Goal: Information Seeking & Learning: Learn about a topic

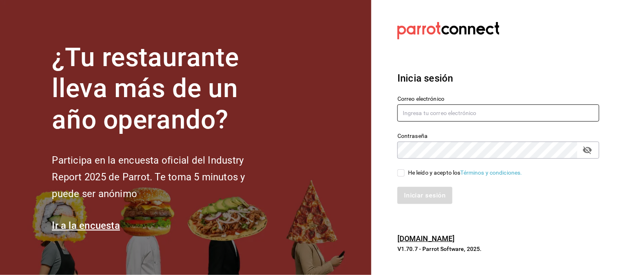
type input "elymarce05@gmail.com"
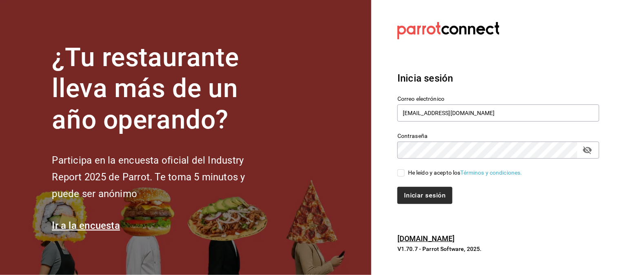
drag, startPoint x: 400, startPoint y: 173, endPoint x: 421, endPoint y: 197, distance: 31.2
click at [402, 175] on input "He leído y acepto los Términos y condiciones." at bounding box center [401, 172] width 7 height 7
checkbox input "true"
click at [423, 196] on button "Iniciar sesión" at bounding box center [426, 195] width 56 height 17
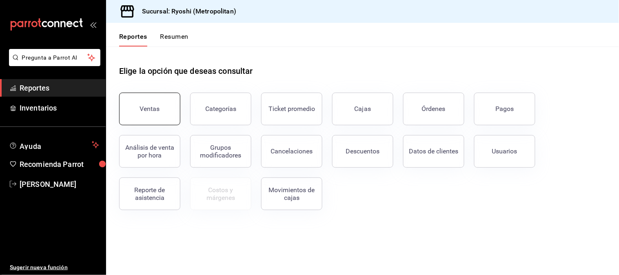
click at [157, 118] on button "Ventas" at bounding box center [149, 109] width 61 height 33
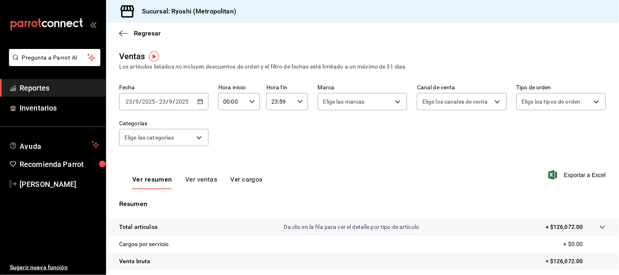
click at [196, 102] on div "[DATE] [DATE] - [DATE] [DATE]" at bounding box center [163, 101] width 89 height 17
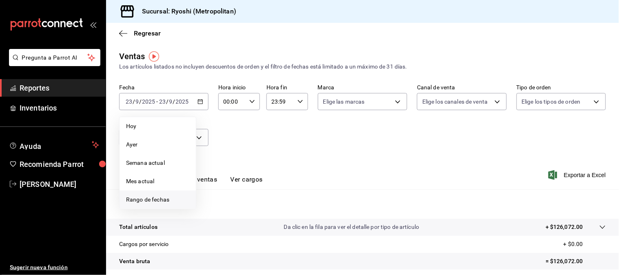
click at [158, 201] on span "Rango de fechas" at bounding box center [157, 200] width 63 height 9
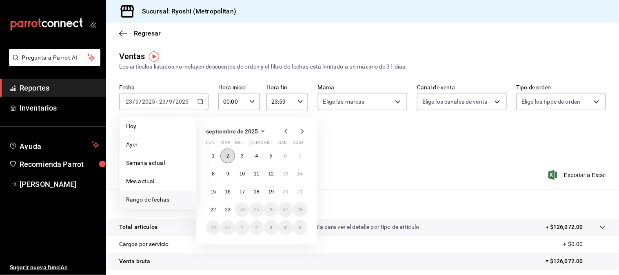
click at [225, 158] on button "2" at bounding box center [227, 156] width 14 height 15
click at [244, 157] on button "3" at bounding box center [242, 156] width 14 height 15
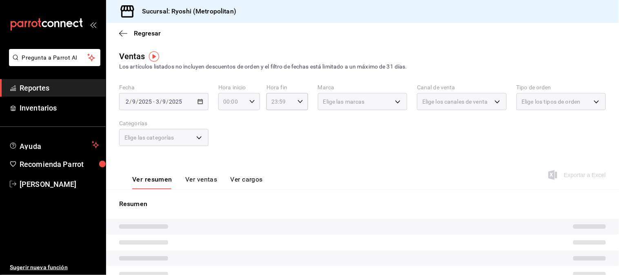
click at [253, 104] on div "00:00 Hora inicio" at bounding box center [239, 101] width 42 height 17
click at [225, 172] on span "05" at bounding box center [227, 175] width 7 height 7
type input "05:00"
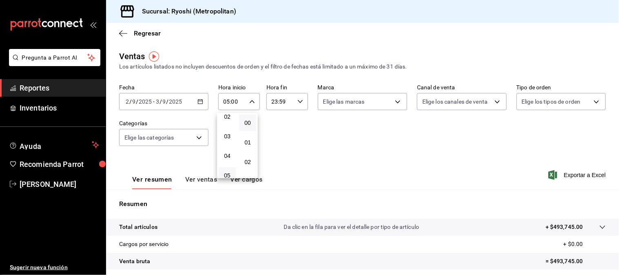
click at [297, 102] on div at bounding box center [309, 137] width 619 height 275
click at [298, 101] on \(Stroke\) "button" at bounding box center [300, 101] width 5 height 3
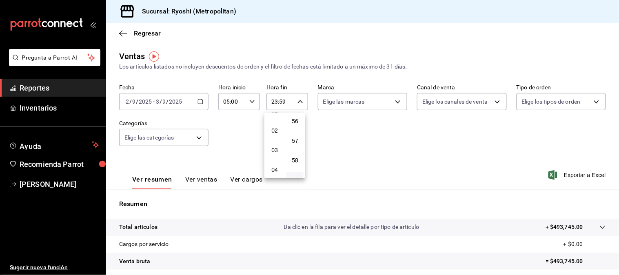
scroll to position [45, 0]
click at [275, 172] on span "05" at bounding box center [274, 175] width 7 height 7
type input "05:59"
click at [398, 150] on div at bounding box center [309, 137] width 619 height 275
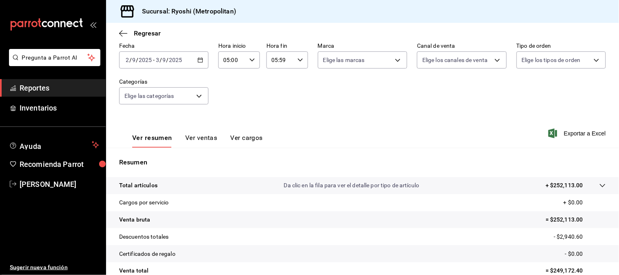
scroll to position [25, 0]
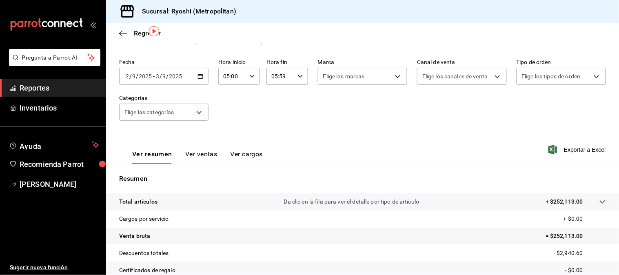
click at [202, 152] on button "Ver ventas" at bounding box center [201, 157] width 32 height 14
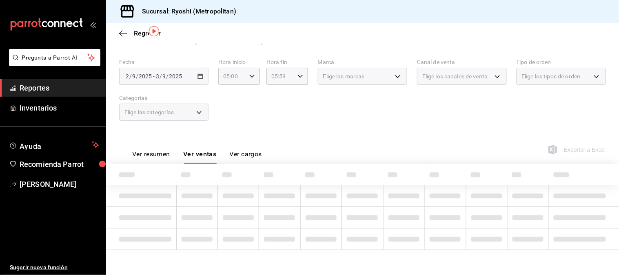
click at [153, 153] on button "Ver resumen" at bounding box center [151, 157] width 38 height 14
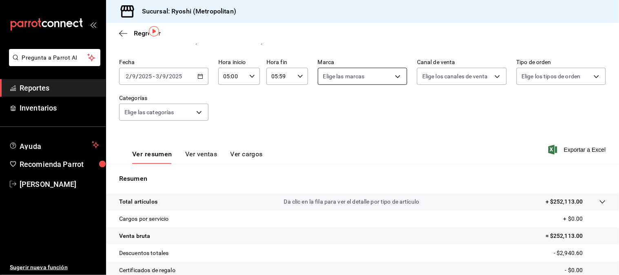
click at [391, 79] on body "Pregunta a Parrot AI Reportes Inventarios Ayuda Recomienda Parrot [PERSON_NAME]…" at bounding box center [309, 137] width 619 height 275
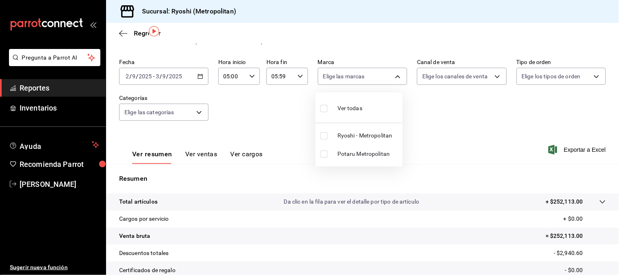
click at [324, 105] on input "checkbox" at bounding box center [323, 108] width 7 height 7
checkbox input "true"
type input "afd8f7e0-6441-4225-b079-3ecb6f1759bb,a0f13850-a6cf-4674-87cd-ec670d2b59b9"
checkbox input "true"
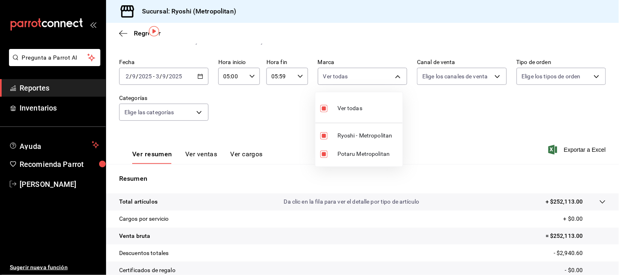
click at [422, 101] on div at bounding box center [309, 137] width 619 height 275
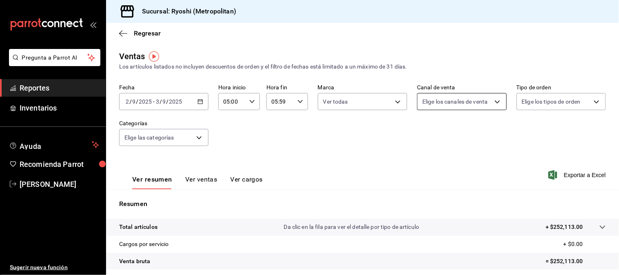
click at [497, 101] on body "Pregunta a Parrot AI Reportes Inventarios Ayuda Recomienda Parrot [PERSON_NAME]…" at bounding box center [309, 137] width 619 height 275
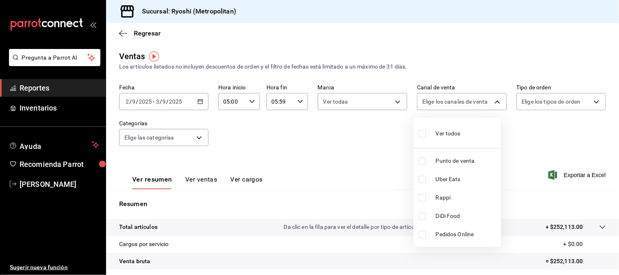
click at [422, 129] on label at bounding box center [424, 134] width 11 height 12
click at [422, 130] on input "checkbox" at bounding box center [422, 133] width 7 height 7
checkbox input "false"
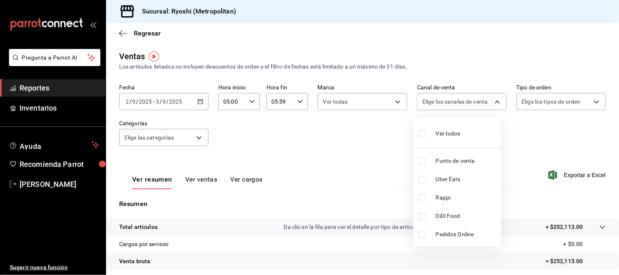
checkbox input "false"
click at [422, 136] on input "checkbox" at bounding box center [422, 133] width 7 height 7
checkbox input "true"
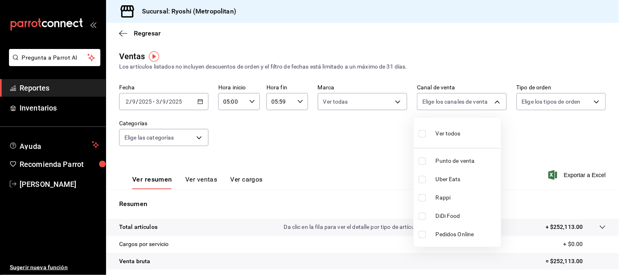
type input "PARROT,UBER_EATS,RAPPI,DIDI_FOOD,ONLINE"
checkbox input "true"
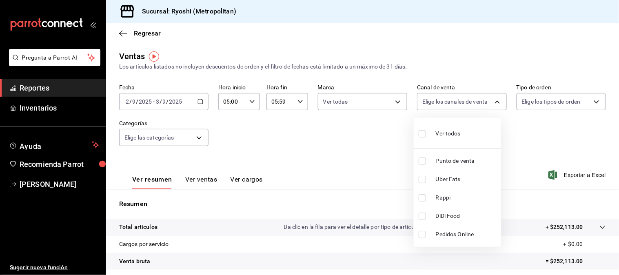
checkbox input "true"
click at [520, 140] on div at bounding box center [309, 137] width 619 height 275
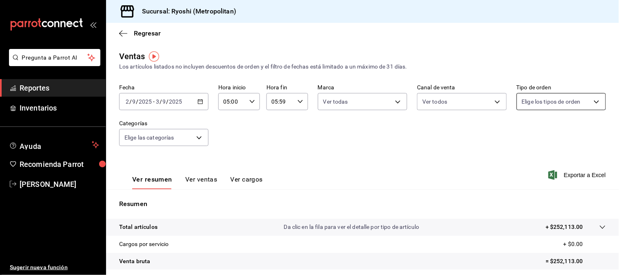
click at [560, 102] on body "Pregunta a Parrot AI Reportes Inventarios Ayuda Recomienda Parrot [PERSON_NAME]…" at bounding box center [309, 137] width 619 height 275
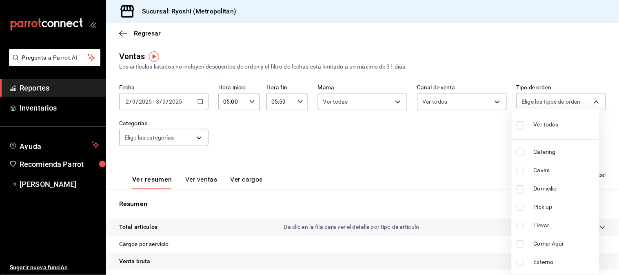
click at [515, 127] on li "Ver todos" at bounding box center [555, 124] width 87 height 24
type input "66739285-5da5-466b-8cb0-407c1ed0a2c8,c0a0eaab-5666-47ab-bb2c-041c46edcfe4,3fb15…"
checkbox input "true"
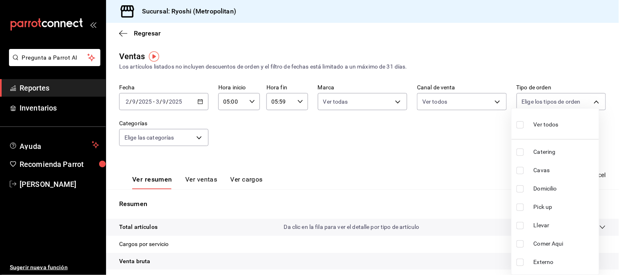
checkbox input "true"
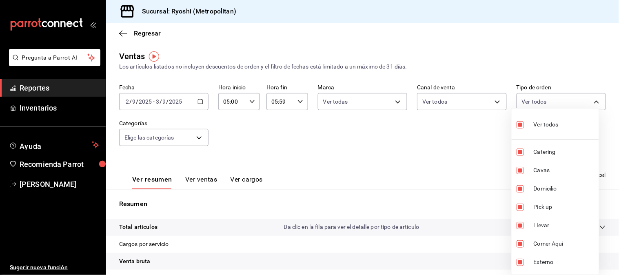
click at [457, 133] on div at bounding box center [309, 137] width 619 height 275
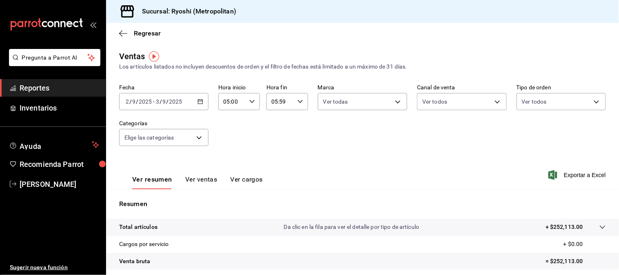
click at [38, 86] on span "Reportes" at bounding box center [60, 87] width 80 height 11
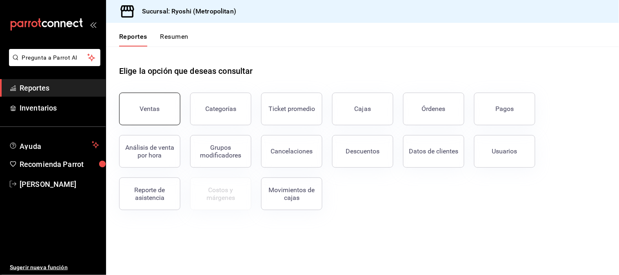
click at [174, 108] on button "Ventas" at bounding box center [149, 109] width 61 height 33
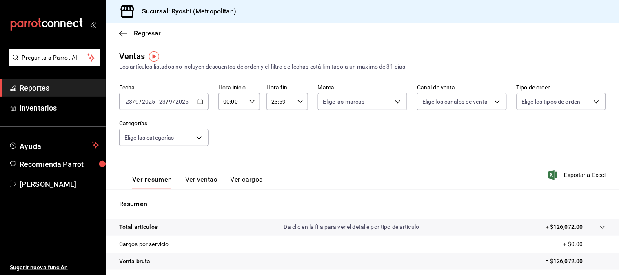
click at [67, 88] on span "Reportes" at bounding box center [60, 87] width 80 height 11
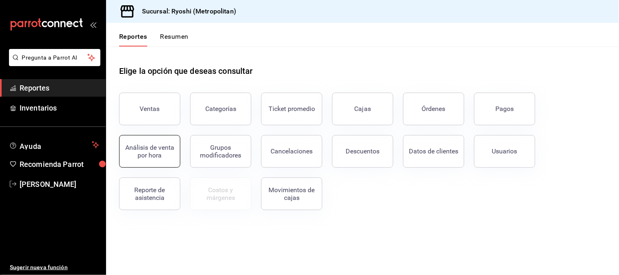
click at [154, 156] on div "Análisis de venta por hora" at bounding box center [149, 152] width 51 height 16
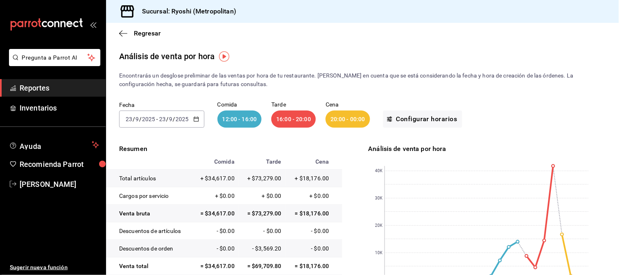
click at [61, 86] on span "Reportes" at bounding box center [60, 87] width 80 height 11
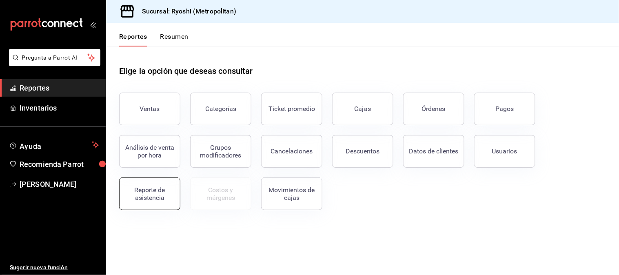
click at [169, 199] on div "Reporte de asistencia" at bounding box center [149, 194] width 51 height 16
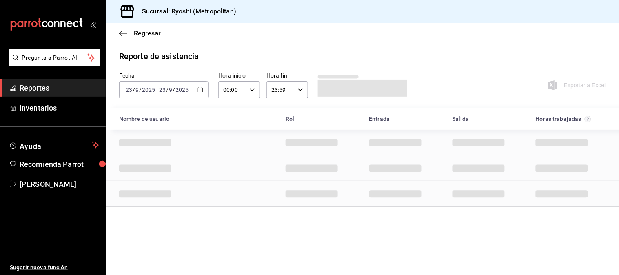
click at [200, 89] on icon "button" at bounding box center [201, 90] width 6 height 6
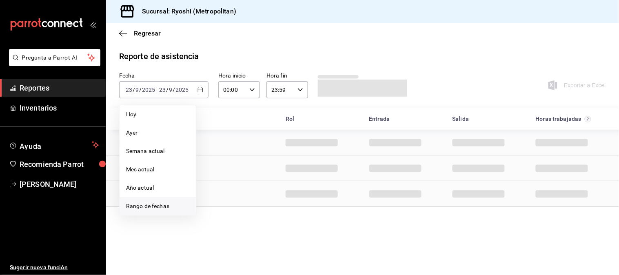
click at [144, 198] on li "Rango de fechas" at bounding box center [158, 206] width 76 height 18
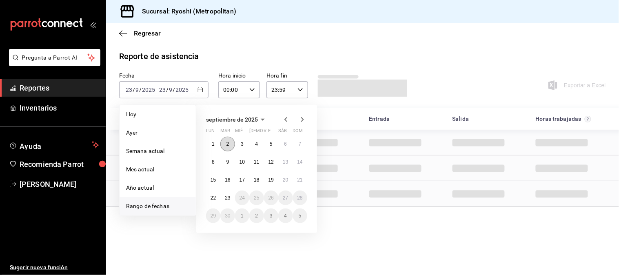
click at [223, 144] on button "2" at bounding box center [227, 144] width 14 height 15
click at [240, 142] on button "3" at bounding box center [242, 144] width 14 height 15
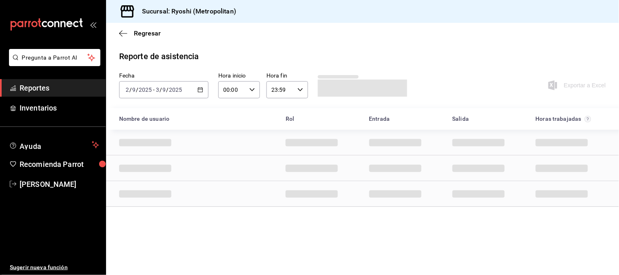
click at [251, 92] on icon "button" at bounding box center [252, 90] width 6 height 6
click at [230, 116] on span "05" at bounding box center [229, 118] width 8 height 7
type input "05:00"
click at [299, 91] on div at bounding box center [309, 137] width 619 height 275
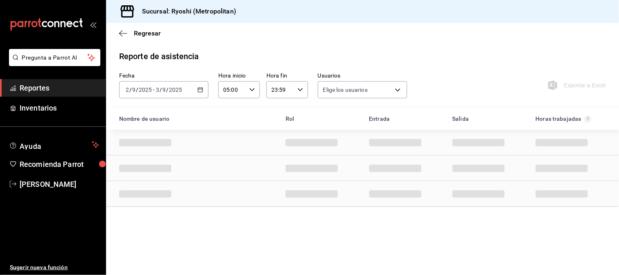
type input "5073b5a0-1c45-482e-92a3-3e872960b69e,1d28841a-2222-4939-95d0-d75d77abfb6f,954f8…"
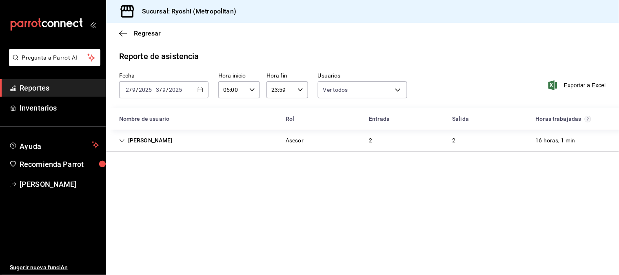
click at [298, 91] on icon "button" at bounding box center [301, 90] width 6 height 6
click at [275, 115] on span "05" at bounding box center [277, 118] width 8 height 7
type input "05:59"
click at [64, 84] on div at bounding box center [309, 137] width 619 height 275
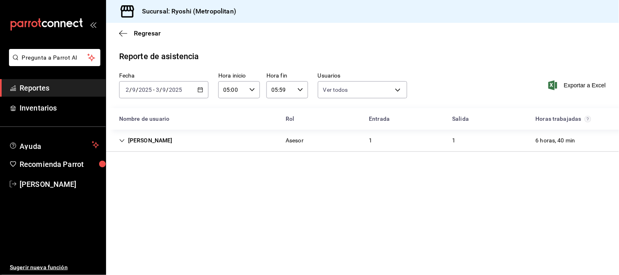
click at [64, 84] on span "Reportes" at bounding box center [60, 87] width 80 height 11
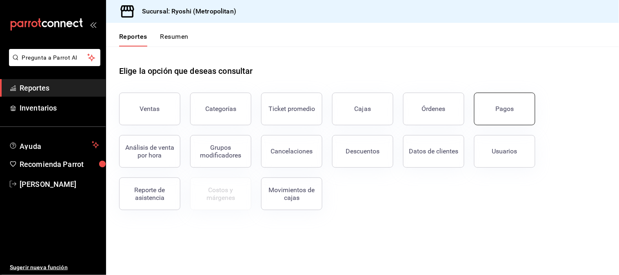
click at [513, 109] on button "Pagos" at bounding box center [504, 109] width 61 height 33
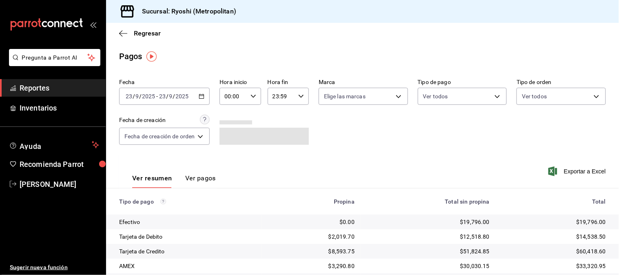
click at [203, 100] on div "[DATE] [DATE] - [DATE] [DATE]" at bounding box center [164, 96] width 91 height 17
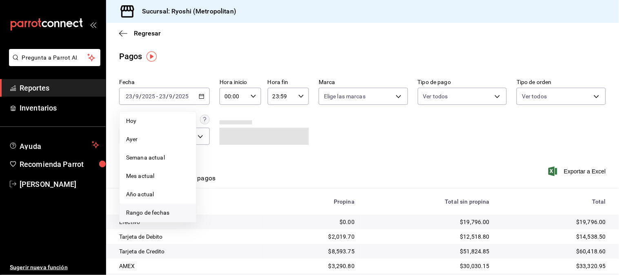
click at [156, 213] on span "Rango de fechas" at bounding box center [157, 213] width 63 height 9
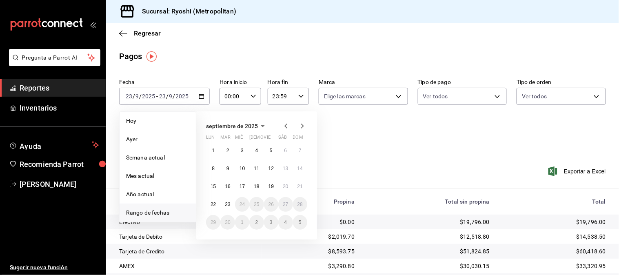
click at [252, 95] on icon "button" at bounding box center [254, 96] width 6 height 6
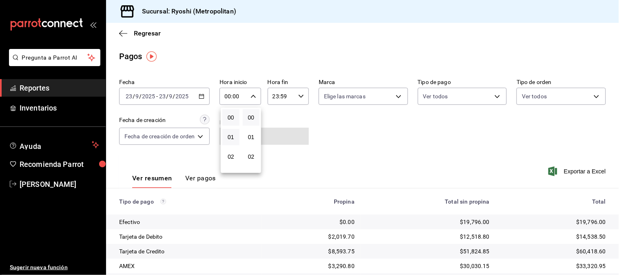
scroll to position [91, 0]
click at [235, 124] on button "05" at bounding box center [230, 125] width 17 height 16
type input "05:00"
click at [299, 96] on div at bounding box center [309, 137] width 619 height 275
click at [302, 96] on \(Stroke\) "button" at bounding box center [301, 96] width 5 height 3
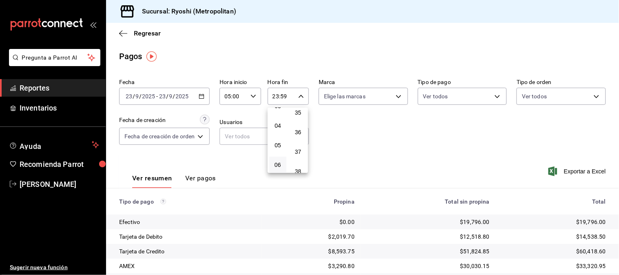
scroll to position [91, 0]
click at [279, 125] on span "05" at bounding box center [277, 125] width 7 height 7
type input "05:59"
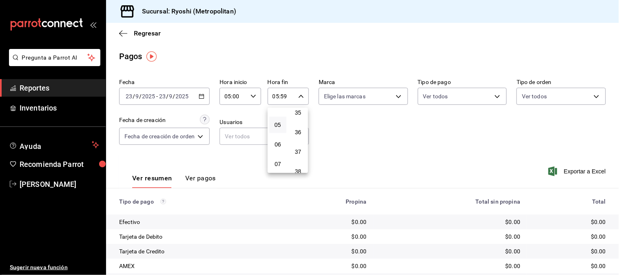
click at [367, 132] on div at bounding box center [309, 137] width 619 height 275
click at [492, 98] on body "Pregunta a Parrot AI Reportes Inventarios Ayuda Recomienda Parrot [PERSON_NAME]…" at bounding box center [309, 137] width 619 height 275
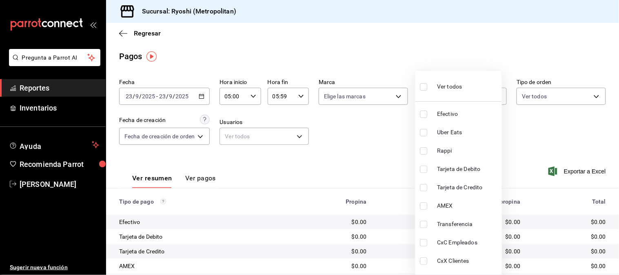
click at [419, 84] on li "Ver todos" at bounding box center [459, 86] width 87 height 24
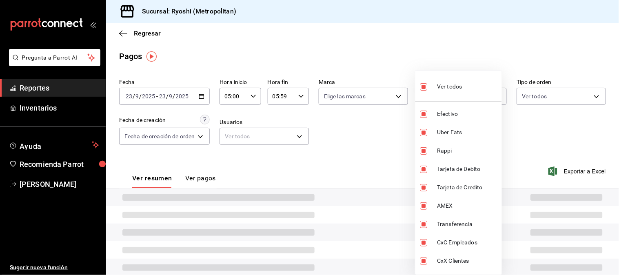
type input "5de8963d-a228-40c6-ad3a-56824d167b9d,47e1f6c0-1888-43b0-8031-6dbc1b55e686,914df…"
checkbox input "true"
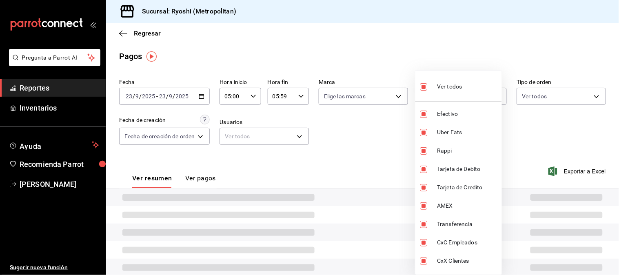
checkbox input "true"
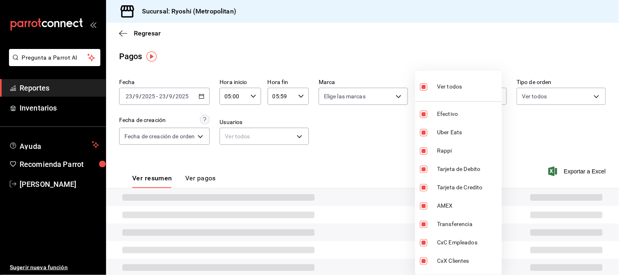
checkbox input "true"
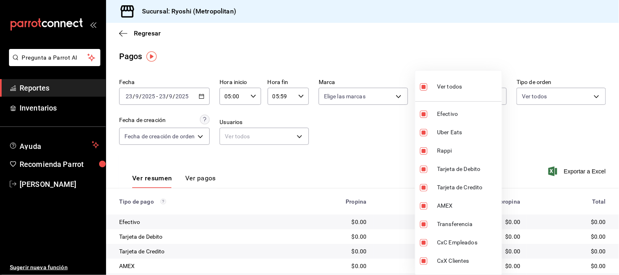
click at [544, 133] on div at bounding box center [309, 137] width 619 height 275
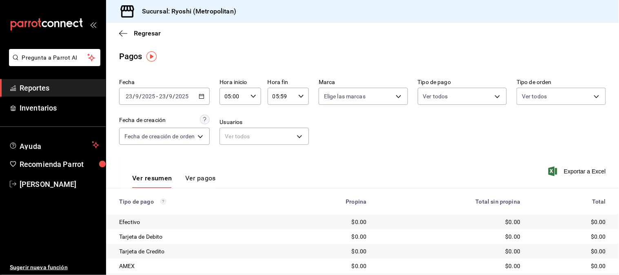
click at [203, 179] on button "Ver pagos" at bounding box center [200, 181] width 31 height 14
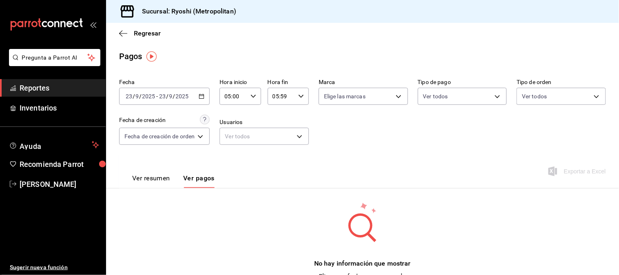
click at [51, 88] on span "Reportes" at bounding box center [60, 87] width 80 height 11
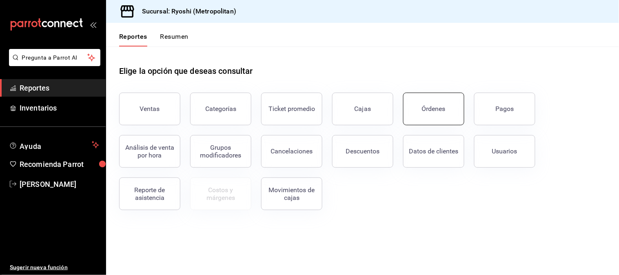
click at [433, 121] on button "Órdenes" at bounding box center [433, 109] width 61 height 33
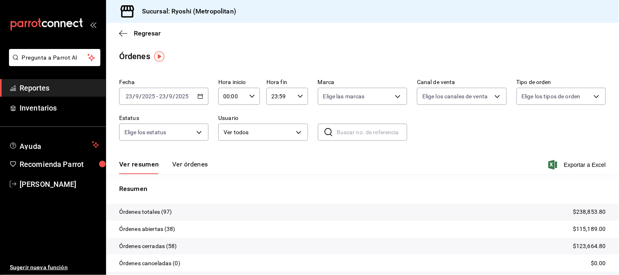
click at [195, 96] on div "[DATE] [DATE] - [DATE] [DATE]" at bounding box center [163, 96] width 89 height 17
click at [306, 169] on div "Ver resumen Ver órdenes Exportar a Excel" at bounding box center [362, 163] width 487 height 24
click at [60, 88] on span "Reportes" at bounding box center [60, 87] width 80 height 11
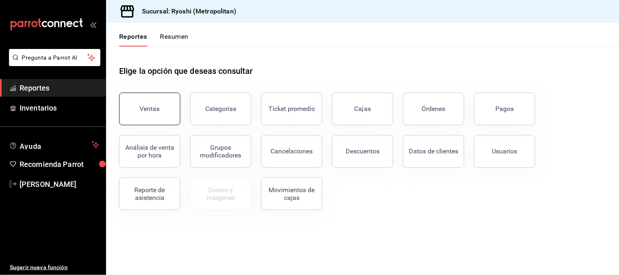
click at [141, 115] on button "Ventas" at bounding box center [149, 109] width 61 height 33
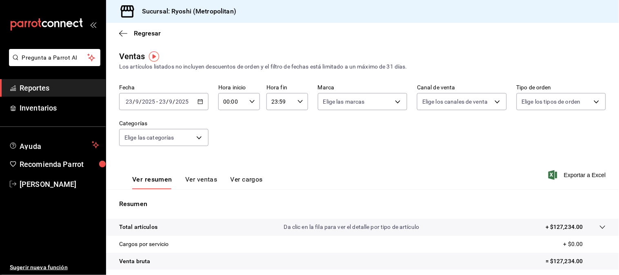
click at [79, 88] on span "Reportes" at bounding box center [60, 87] width 80 height 11
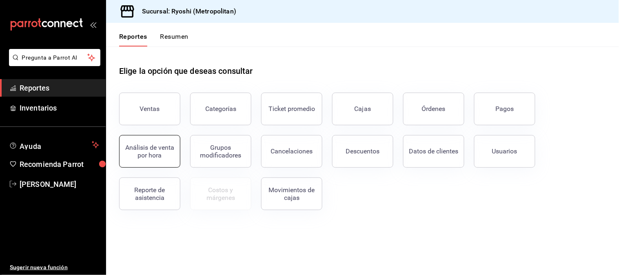
click at [159, 158] on div "Análisis de venta por hora" at bounding box center [149, 152] width 51 height 16
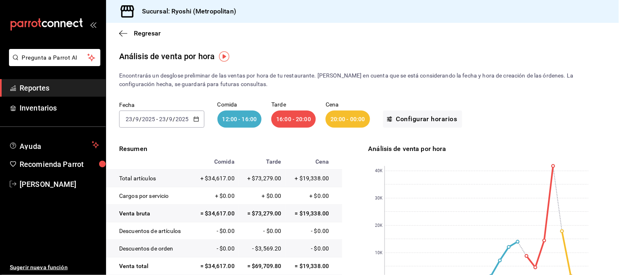
click at [29, 86] on span "Reportes" at bounding box center [60, 87] width 80 height 11
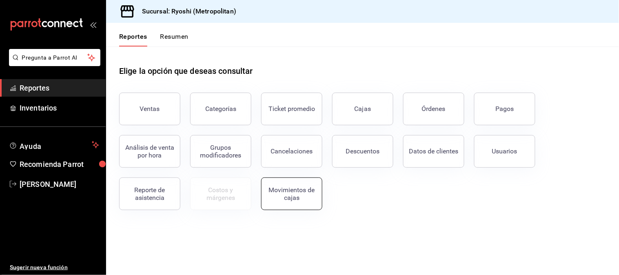
click at [298, 189] on div "Movimientos de cajas" at bounding box center [292, 194] width 51 height 16
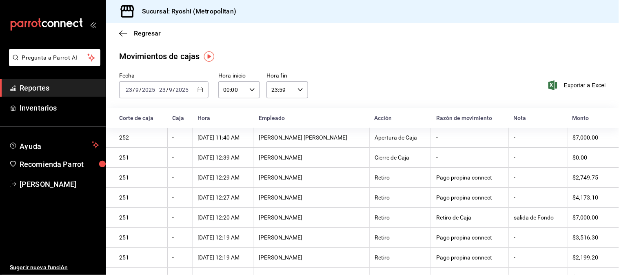
click at [40, 87] on span "Reportes" at bounding box center [60, 87] width 80 height 11
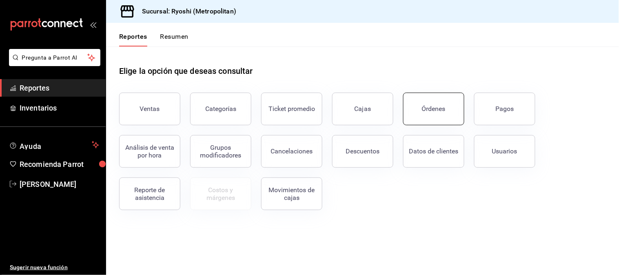
click at [436, 110] on div "Órdenes" at bounding box center [434, 109] width 24 height 8
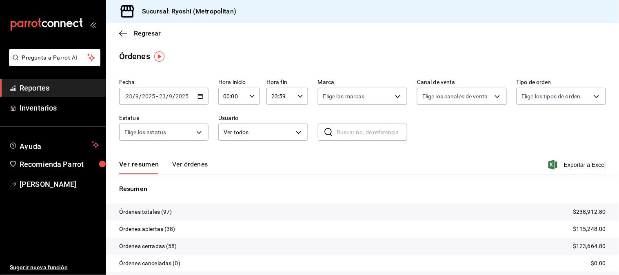
click at [26, 88] on span "Reportes" at bounding box center [60, 87] width 80 height 11
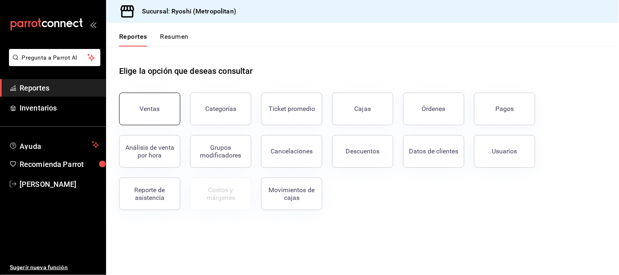
click at [146, 115] on button "Ventas" at bounding box center [149, 109] width 61 height 33
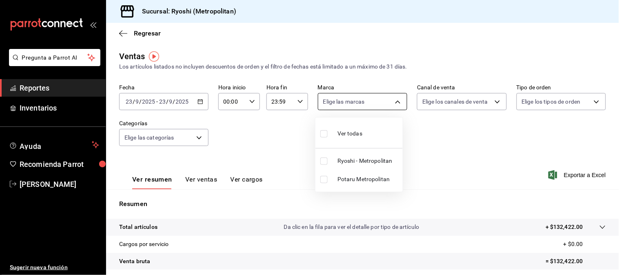
click at [400, 107] on body "Pregunta a Parrot AI Reportes Inventarios Ayuda Recomienda Parrot [PERSON_NAME]…" at bounding box center [309, 137] width 619 height 275
click at [358, 136] on span "Ver todas" at bounding box center [350, 133] width 25 height 9
type input "afd8f7e0-6441-4225-b079-3ecb6f1759bb,a0f13850-a6cf-4674-87cd-ec670d2b59b9"
checkbox input "true"
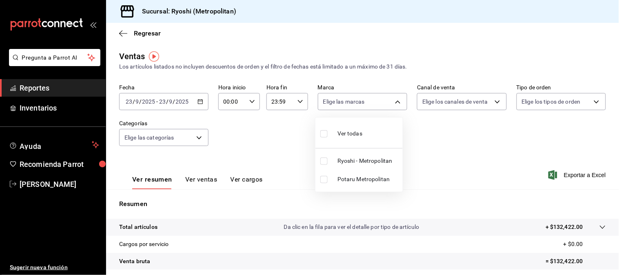
checkbox input "true"
click at [493, 102] on div at bounding box center [309, 137] width 619 height 275
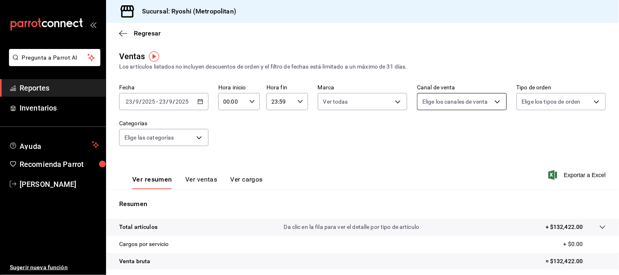
click at [474, 107] on body "Pregunta a Parrot AI Reportes Inventarios Ayuda Recomienda Parrot [PERSON_NAME]…" at bounding box center [309, 137] width 619 height 275
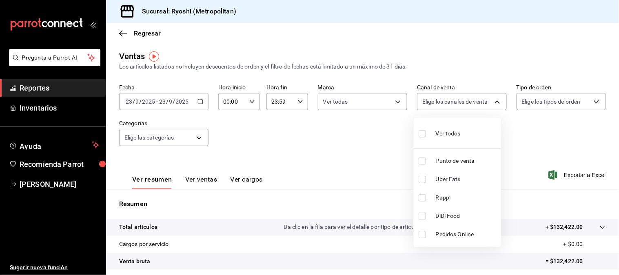
click at [435, 135] on div "Ver todos" at bounding box center [440, 133] width 42 height 18
type input "PARROT,UBER_EATS,RAPPI,DIDI_FOOD,ONLINE"
checkbox input "true"
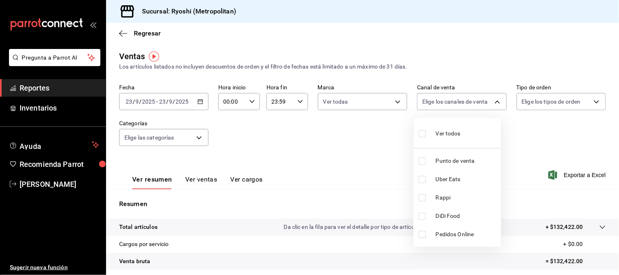
checkbox input "true"
click at [527, 107] on div at bounding box center [309, 137] width 619 height 275
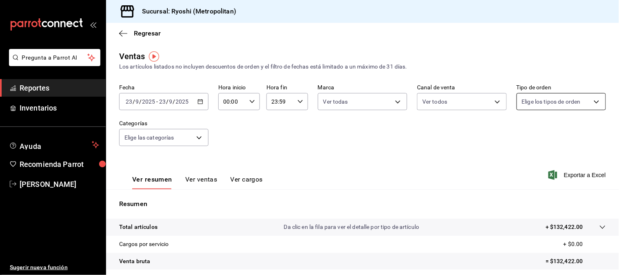
click at [545, 100] on body "Pregunta a Parrot AI Reportes Inventarios Ayuda Recomienda Parrot [PERSON_NAME]…" at bounding box center [309, 137] width 619 height 275
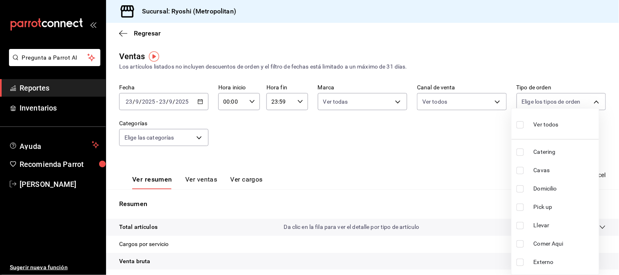
drag, startPoint x: 518, startPoint y: 122, endPoint x: 509, endPoint y: 127, distance: 10.2
click at [518, 122] on input "checkbox" at bounding box center [520, 124] width 7 height 7
checkbox input "true"
type input "66739285-5da5-466b-8cb0-407c1ed0a2c8,c0a0eaab-5666-47ab-bb2c-041c46edcfe4,3fb15…"
checkbox input "true"
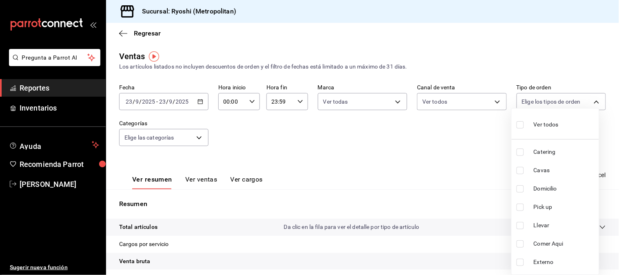
checkbox input "true"
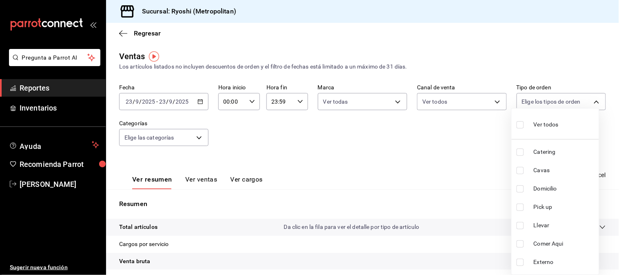
checkbox input "true"
click at [197, 136] on div at bounding box center [309, 137] width 619 height 275
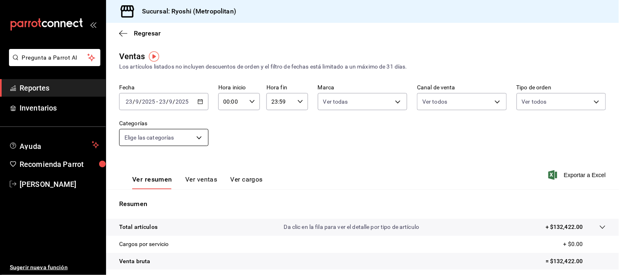
click at [192, 138] on body "Pregunta a Parrot AI Reportes Inventarios Ayuda Recomienda Parrot [PERSON_NAME]…" at bounding box center [309, 137] width 619 height 275
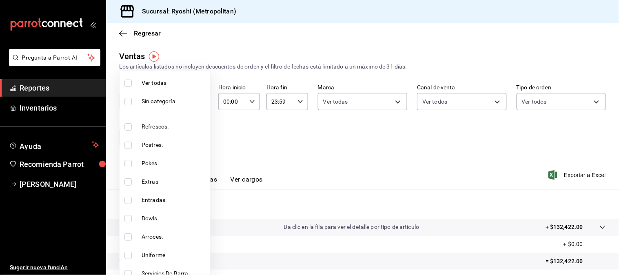
click at [147, 83] on span "Ver todas" at bounding box center [174, 83] width 65 height 9
type input "feb80afa-84ca-40b4-b595-bfbaac699c32,812aad81-9313-4289-adaa-71f0113c50cb,f2911…"
checkbox input "true"
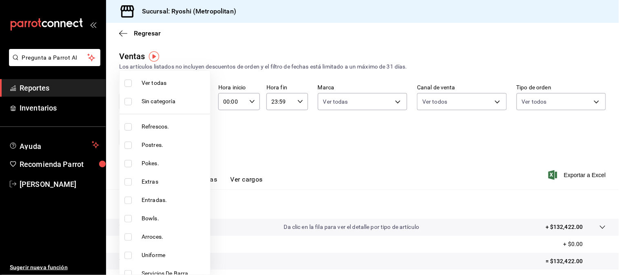
checkbox input "true"
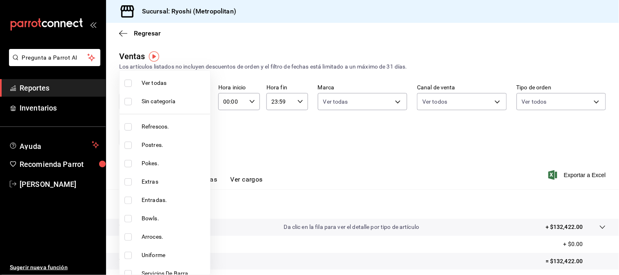
checkbox input "true"
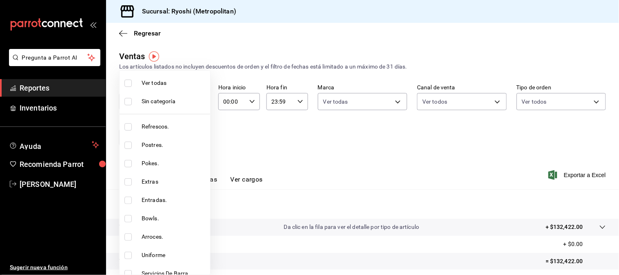
checkbox input "true"
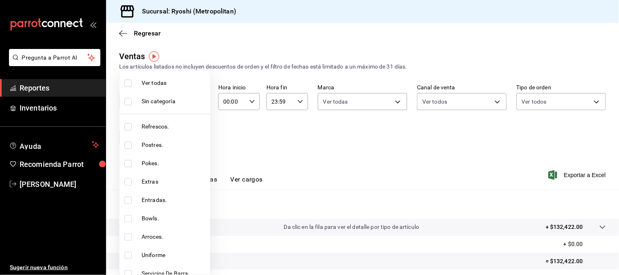
checkbox input "true"
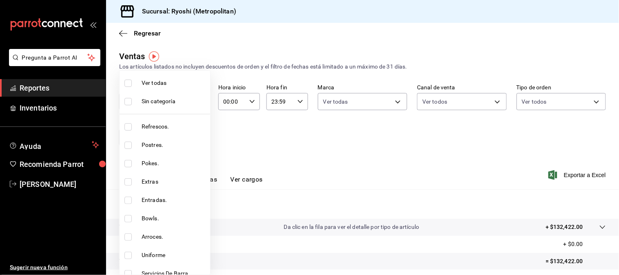
checkbox input "true"
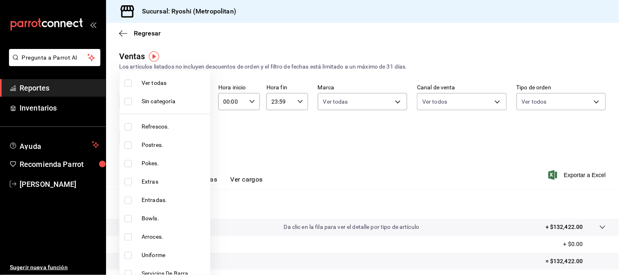
checkbox input "true"
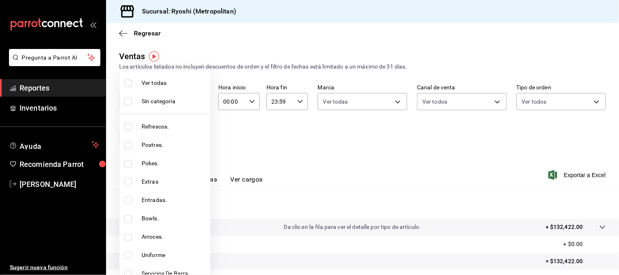
checkbox input "true"
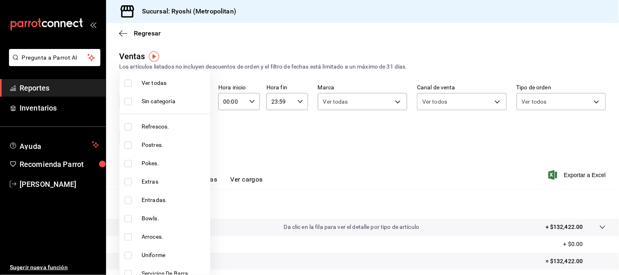
checkbox input "true"
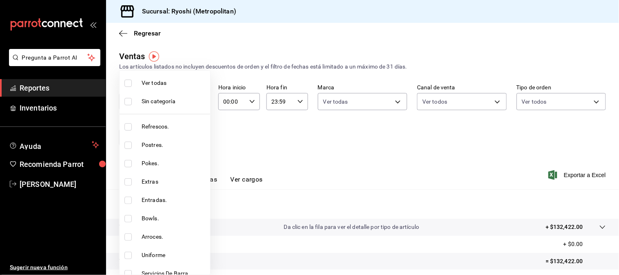
checkbox input "true"
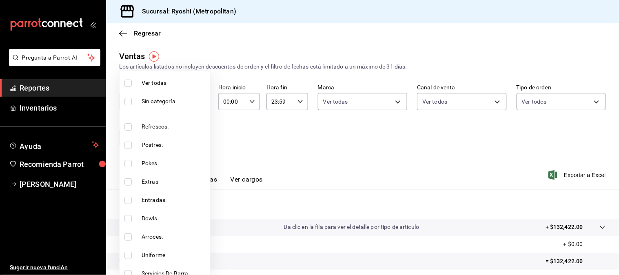
checkbox input "true"
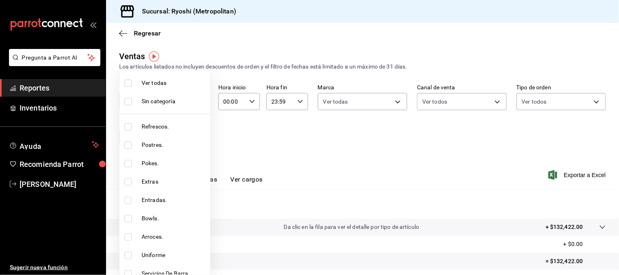
checkbox input "true"
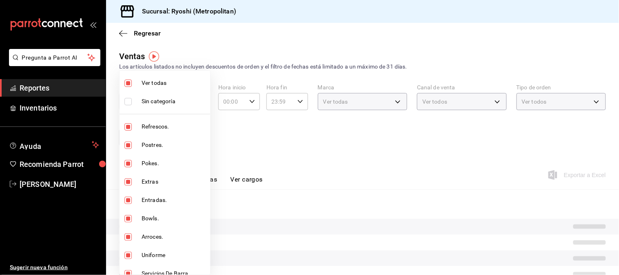
click at [273, 144] on div at bounding box center [309, 137] width 619 height 275
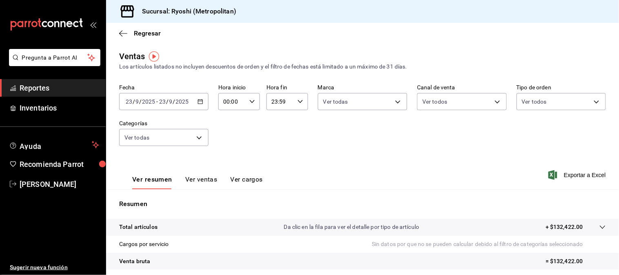
click at [64, 84] on span "Reportes" at bounding box center [60, 87] width 80 height 11
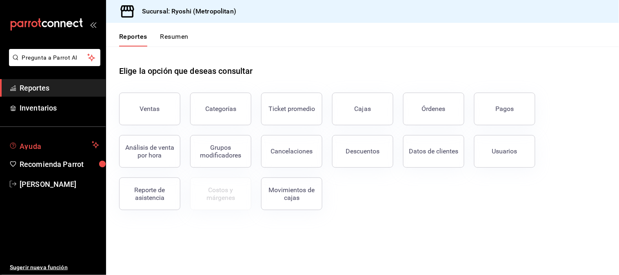
click at [53, 143] on span "Ayuda" at bounding box center [54, 145] width 69 height 10
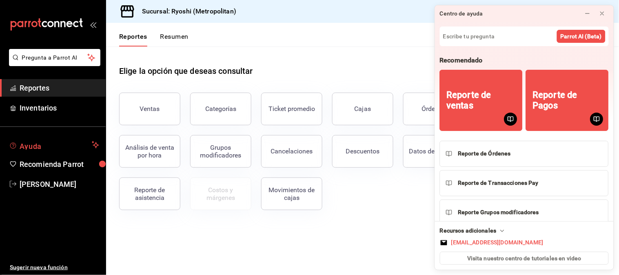
click at [45, 145] on span "Ayuda" at bounding box center [54, 145] width 69 height 10
click at [581, 13] on button at bounding box center [587, 13] width 13 height 13
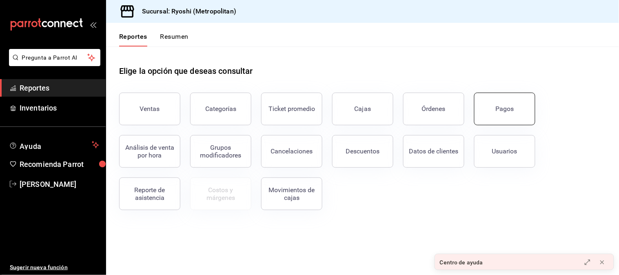
click at [501, 121] on button "Pagos" at bounding box center [504, 109] width 61 height 33
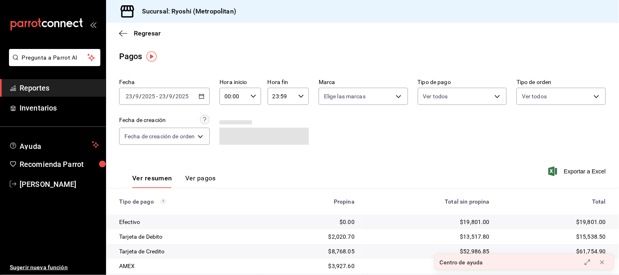
click at [202, 98] on icon "button" at bounding box center [202, 96] width 6 height 6
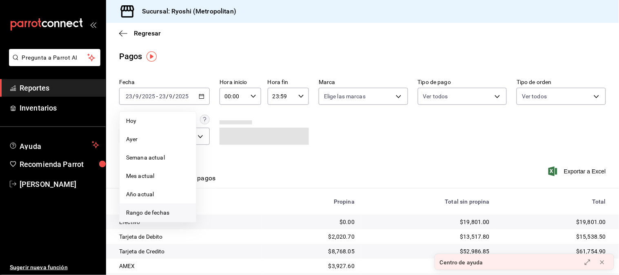
click at [148, 207] on li "Rango de fechas" at bounding box center [158, 213] width 76 height 18
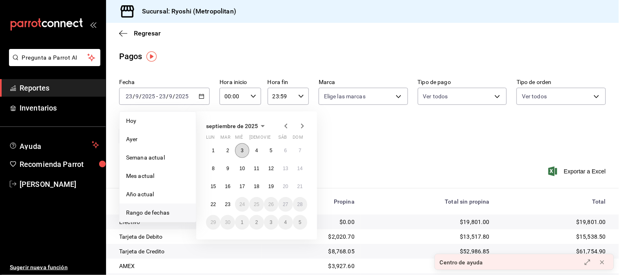
click at [238, 151] on button "3" at bounding box center [242, 150] width 14 height 15
click at [258, 153] on abbr "4" at bounding box center [257, 151] width 3 height 6
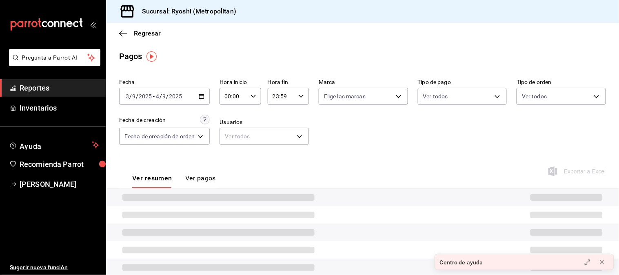
click at [255, 95] on icon "button" at bounding box center [254, 96] width 6 height 6
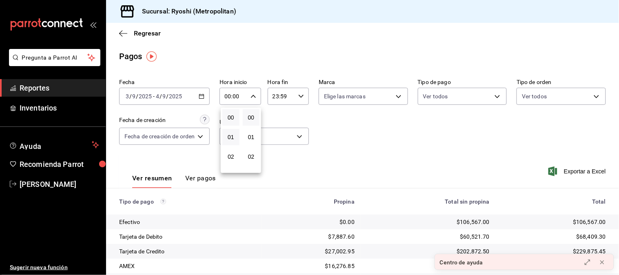
scroll to position [45, 0]
click at [232, 169] on span "05" at bounding box center [230, 170] width 7 height 7
type input "05:00"
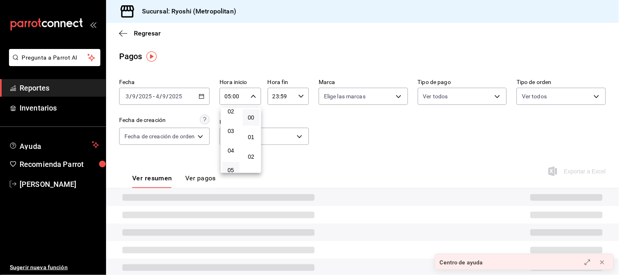
click at [298, 98] on div at bounding box center [309, 137] width 619 height 275
click at [298, 99] on icon "button" at bounding box center [301, 96] width 6 height 6
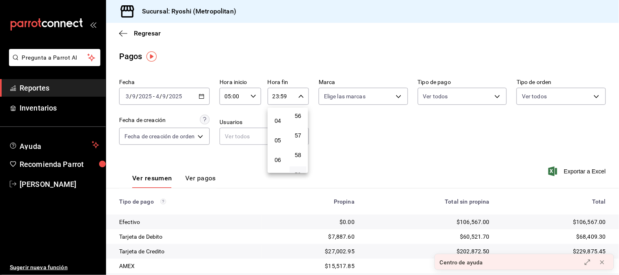
scroll to position [91, 0]
click at [276, 122] on span "05" at bounding box center [277, 125] width 7 height 7
type input "05:59"
click at [376, 160] on div at bounding box center [309, 137] width 619 height 275
click at [406, 25] on div "Regresar" at bounding box center [362, 33] width 513 height 21
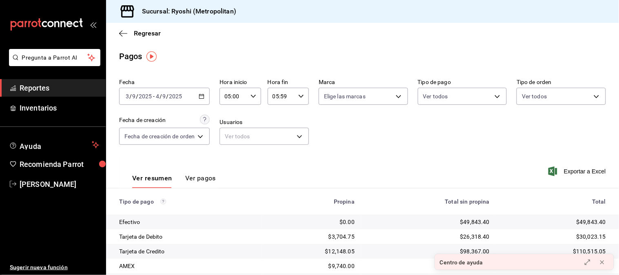
click at [200, 95] on \(Stroke\) "button" at bounding box center [201, 96] width 5 height 4
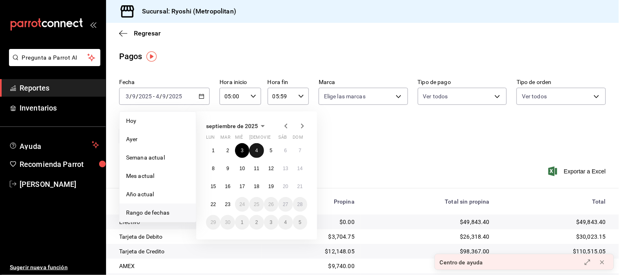
click at [260, 147] on button "4" at bounding box center [256, 150] width 14 height 15
click at [271, 152] on abbr "5" at bounding box center [271, 151] width 3 height 6
type input "00:00"
type input "23:59"
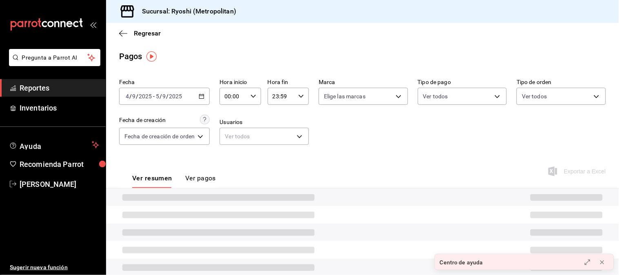
click at [272, 149] on div "Fecha [DATE] [DATE] - [DATE] [DATE] Hora inicio 00:00 Hora inicio Hora fin 23:5…" at bounding box center [362, 115] width 487 height 79
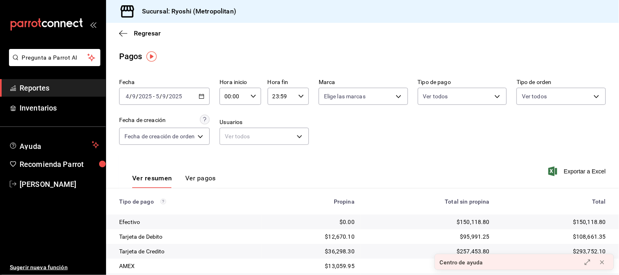
click at [251, 97] on icon "button" at bounding box center [254, 96] width 6 height 6
click at [250, 96] on div at bounding box center [309, 137] width 619 height 275
click at [252, 96] on \(Stroke\) "button" at bounding box center [253, 96] width 5 height 3
click at [255, 96] on div at bounding box center [309, 137] width 619 height 275
click at [253, 97] on icon "button" at bounding box center [254, 96] width 6 height 6
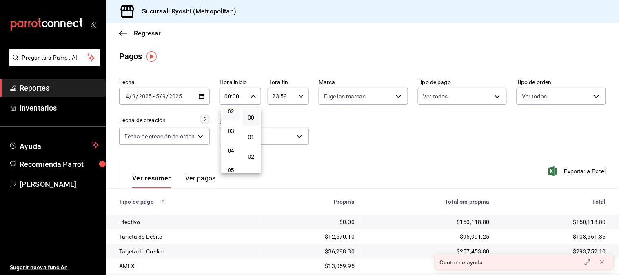
scroll to position [91, 0]
click at [233, 127] on span "05" at bounding box center [230, 125] width 7 height 7
type input "05:00"
click at [303, 97] on div at bounding box center [309, 137] width 619 height 275
click at [301, 97] on \(Stroke\) "button" at bounding box center [301, 96] width 5 height 3
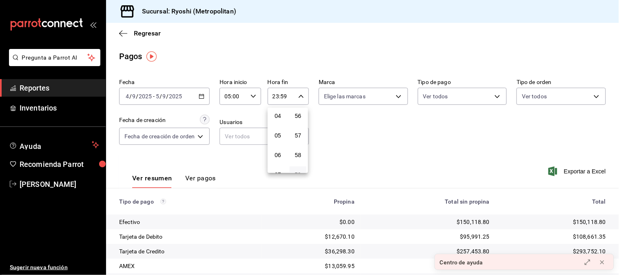
scroll to position [91, 0]
click at [274, 122] on span "05" at bounding box center [277, 125] width 7 height 7
type input "05:59"
click at [199, 136] on div at bounding box center [309, 137] width 619 height 275
click at [202, 136] on body "Pregunta a Parrot AI Reportes Inventarios Ayuda Recomienda Parrot [PERSON_NAME]…" at bounding box center [309, 137] width 619 height 275
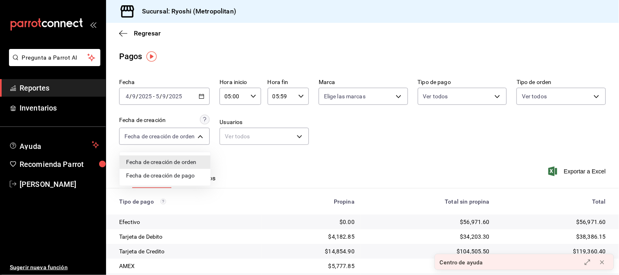
click at [254, 157] on div at bounding box center [309, 137] width 619 height 275
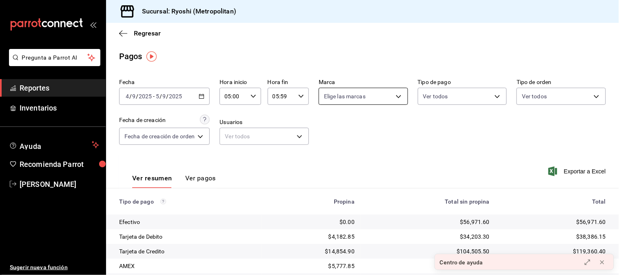
click at [398, 94] on body "Pregunta a Parrot AI Reportes Inventarios Ayuda Recomienda Parrot [PERSON_NAME]…" at bounding box center [309, 137] width 619 height 275
click at [327, 131] on input "checkbox" at bounding box center [326, 128] width 7 height 7
checkbox input "true"
type input "afd8f7e0-6441-4225-b079-3ecb6f1759bb,a0f13850-a6cf-4674-87cd-ec670d2b59b9"
checkbox input "true"
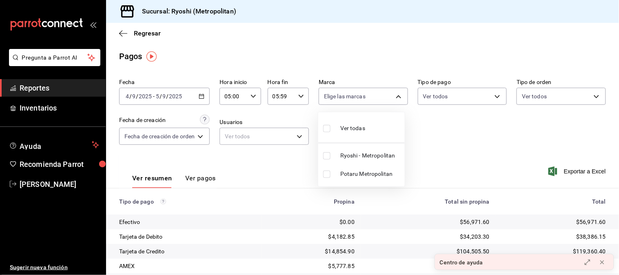
checkbox input "true"
click at [202, 138] on div at bounding box center [309, 137] width 619 height 275
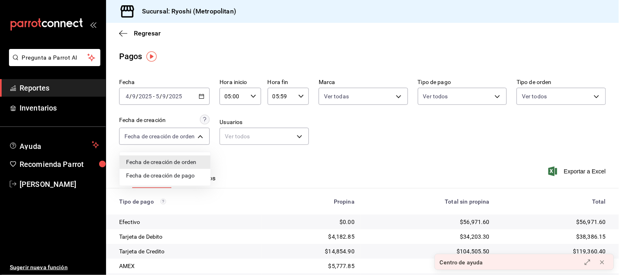
click at [202, 138] on body "Pregunta a Parrot AI Reportes Inventarios Ayuda Recomienda Parrot [PERSON_NAME]…" at bounding box center [309, 137] width 619 height 275
click at [177, 162] on li "Fecha de creación de orden" at bounding box center [165, 162] width 91 height 13
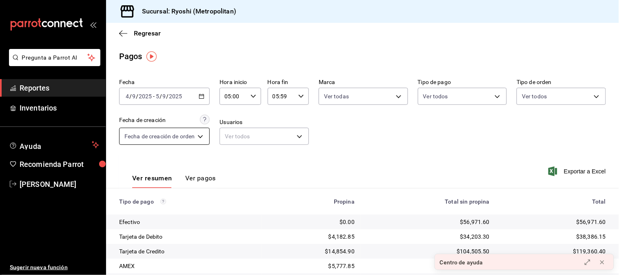
click at [202, 138] on body "Pregunta a Parrot AI Reportes Inventarios Ayuda Recomienda Parrot [PERSON_NAME]…" at bounding box center [309, 137] width 619 height 275
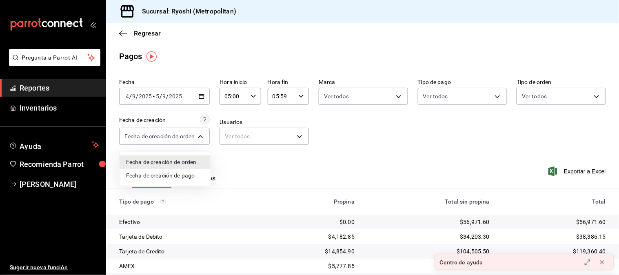
click at [162, 173] on li "Fecha de creación de pago" at bounding box center [165, 175] width 91 height 13
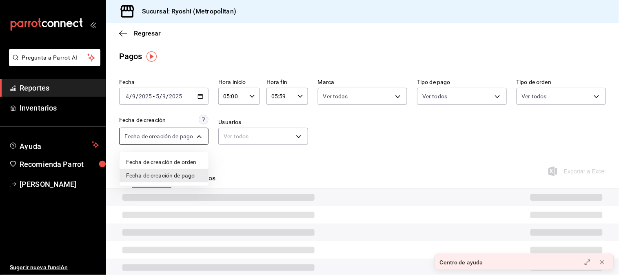
click at [206, 138] on body "Pregunta a Parrot AI Reportes Inventarios Ayuda Recomienda Parrot [PERSON_NAME]…" at bounding box center [309, 137] width 619 height 275
click at [174, 159] on li "Fecha de creación de orden" at bounding box center [164, 162] width 89 height 13
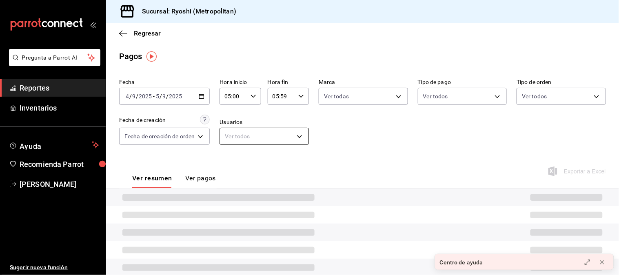
click at [254, 132] on body "Pregunta a Parrot AI Reportes Inventarios Ayuda Recomienda Parrot [PERSON_NAME]…" at bounding box center [309, 137] width 619 height 275
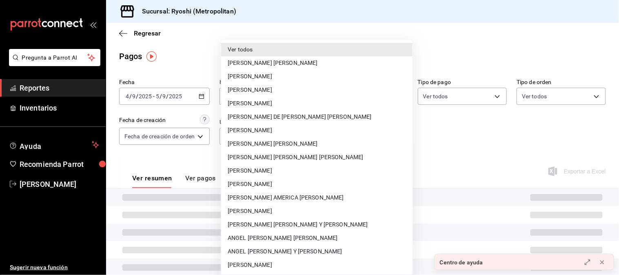
click at [469, 141] on div at bounding box center [309, 137] width 619 height 275
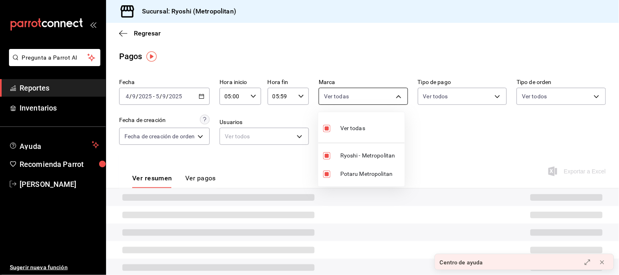
click at [400, 98] on body "Pregunta a Parrot AI Reportes Inventarios Ayuda Recomienda Parrot [PERSON_NAME]…" at bounding box center [309, 137] width 619 height 275
click at [486, 94] on div at bounding box center [309, 137] width 619 height 275
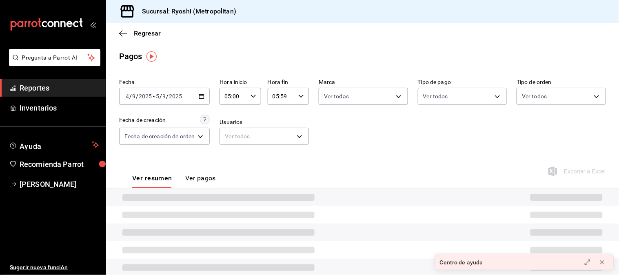
click at [499, 145] on div "Fecha [DATE] [DATE] - [DATE] [DATE] Hora inicio 05:00 Hora inicio Hora fin 05:5…" at bounding box center [362, 115] width 487 height 79
click at [293, 140] on body "Pregunta a Parrot AI Reportes Inventarios Ayuda Recomienda Parrot [PERSON_NAME]…" at bounding box center [309, 137] width 619 height 275
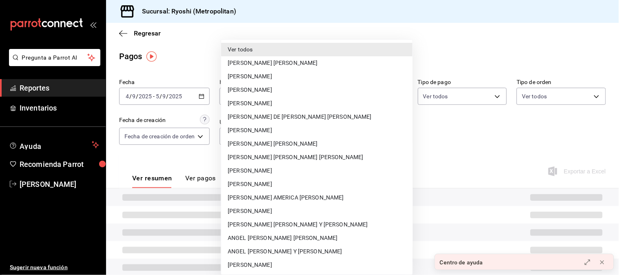
drag, startPoint x: 404, startPoint y: 151, endPoint x: 165, endPoint y: 165, distance: 239.6
click at [405, 151] on div at bounding box center [309, 137] width 619 height 275
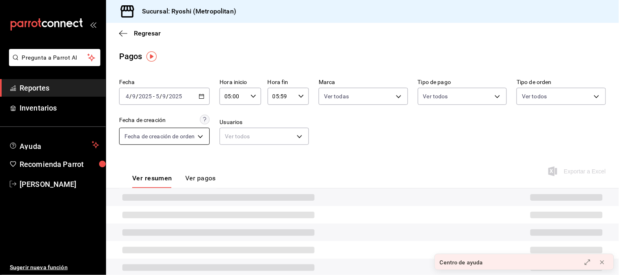
click at [193, 140] on body "Pregunta a Parrot AI Reportes Inventarios Ayuda Recomienda Parrot [PERSON_NAME]…" at bounding box center [309, 137] width 619 height 275
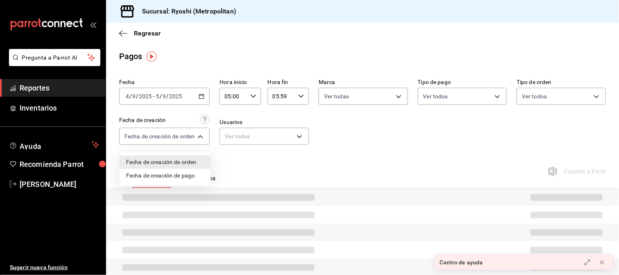
click at [171, 176] on li "Fecha de creación de pago" at bounding box center [165, 175] width 91 height 13
type input "ORDER_PAYMENT"
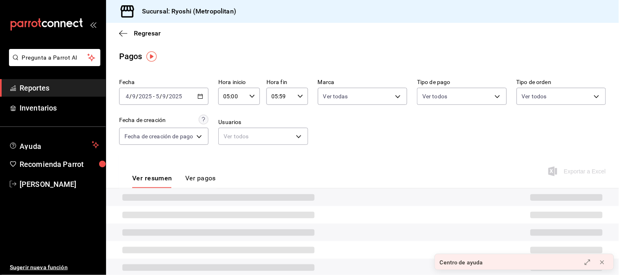
click at [261, 167] on div "Ver resumen Ver pagos Exportar a Excel" at bounding box center [362, 176] width 513 height 43
click at [174, 102] on div "[DATE] [DATE] - [DATE] [DATE]" at bounding box center [163, 96] width 89 height 17
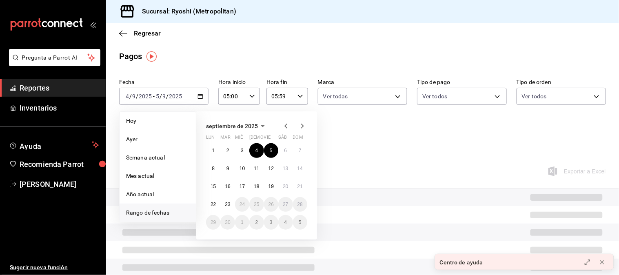
click at [59, 89] on span "Reportes" at bounding box center [60, 87] width 80 height 11
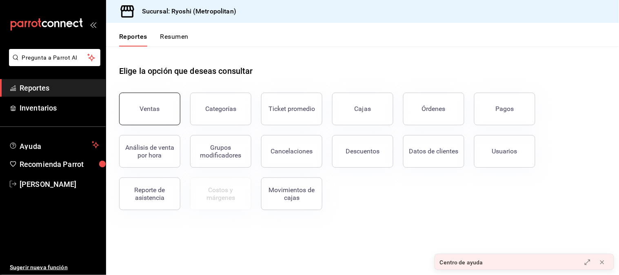
click at [160, 104] on button "Ventas" at bounding box center [149, 109] width 61 height 33
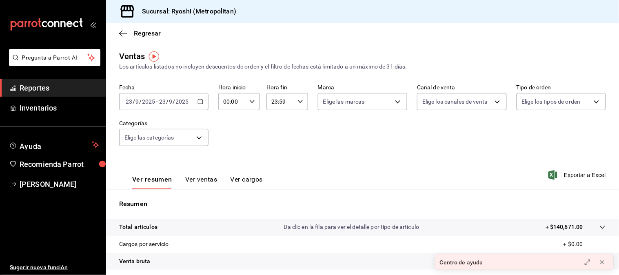
click at [198, 99] on icon "button" at bounding box center [201, 102] width 6 height 6
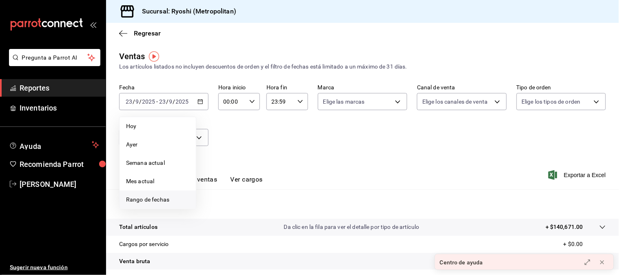
click at [165, 198] on span "Rango de fechas" at bounding box center [157, 200] width 63 height 9
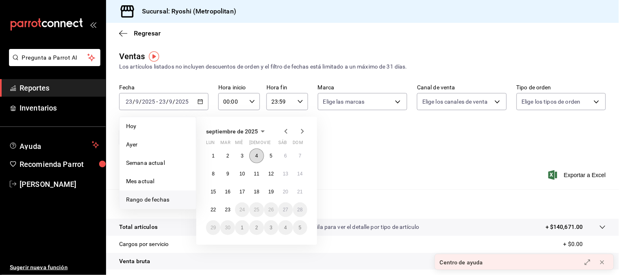
click at [260, 154] on button "4" at bounding box center [256, 156] width 14 height 15
drag, startPoint x: 269, startPoint y: 154, endPoint x: 262, endPoint y: 153, distance: 7.0
click at [270, 154] on abbr "5" at bounding box center [271, 156] width 3 height 6
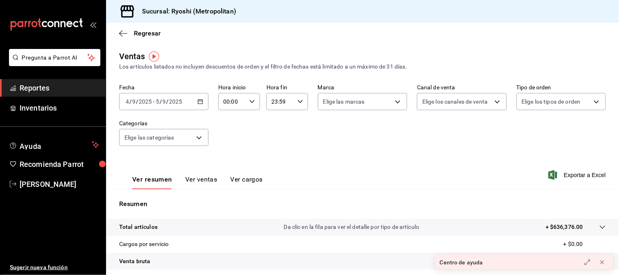
click at [249, 100] on icon "button" at bounding box center [252, 102] width 6 height 6
click at [230, 172] on span "05" at bounding box center [227, 175] width 7 height 7
type input "05:00"
click at [300, 102] on div at bounding box center [309, 137] width 619 height 275
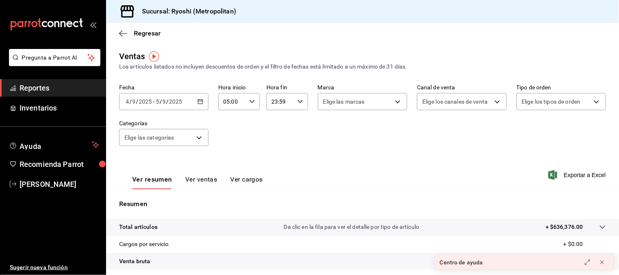
click at [299, 102] on \(Stroke\) "button" at bounding box center [300, 101] width 5 height 3
click at [278, 132] on button "05" at bounding box center [274, 138] width 17 height 16
type input "05:59"
click at [204, 140] on div at bounding box center [309, 137] width 619 height 275
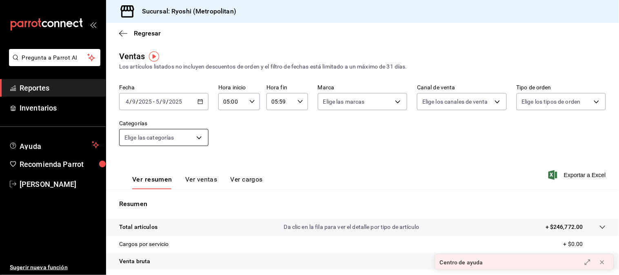
click at [198, 137] on body "Pregunta a Parrot AI Reportes Inventarios Ayuda Recomienda Parrot [PERSON_NAME]…" at bounding box center [309, 137] width 619 height 275
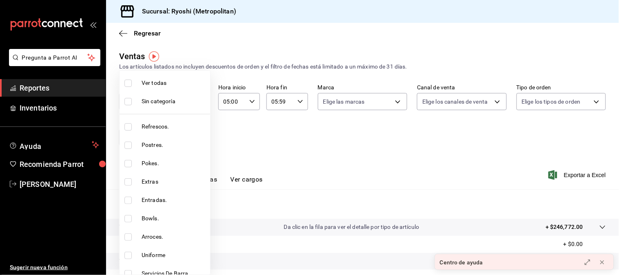
click at [127, 84] on input "checkbox" at bounding box center [127, 83] width 7 height 7
checkbox input "true"
type input "feb80afa-84ca-40b4-b595-bfbaac699c32,812aad81-9313-4289-adaa-71f0113c50cb,f2911…"
checkbox input "true"
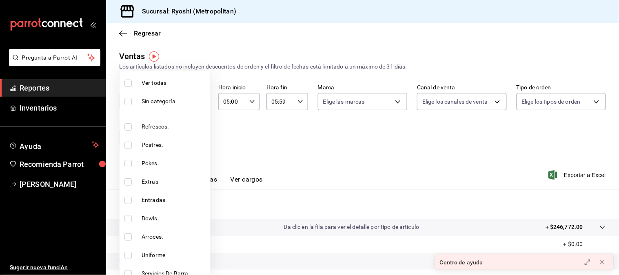
checkbox input "true"
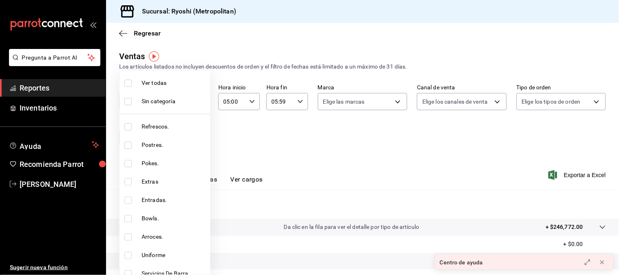
checkbox input "true"
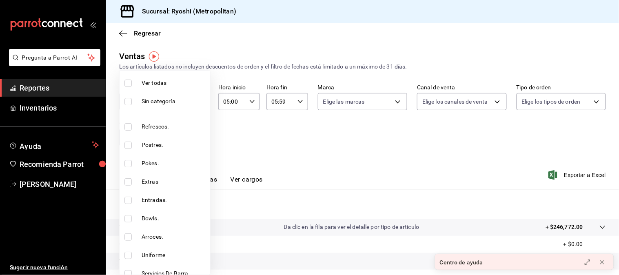
checkbox input "true"
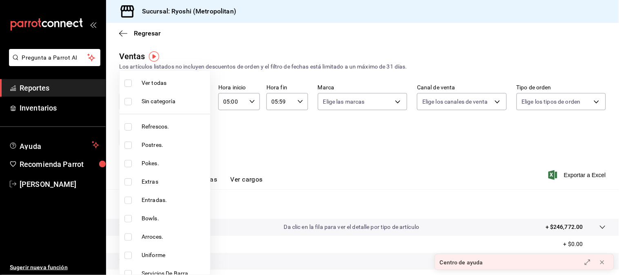
checkbox input "true"
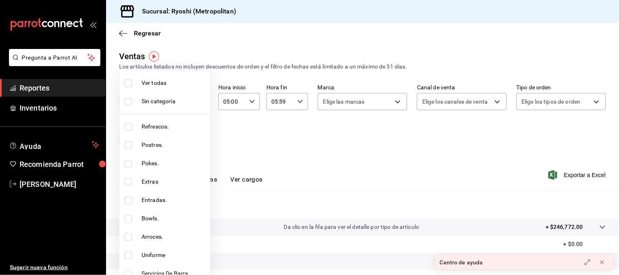
checkbox input "true"
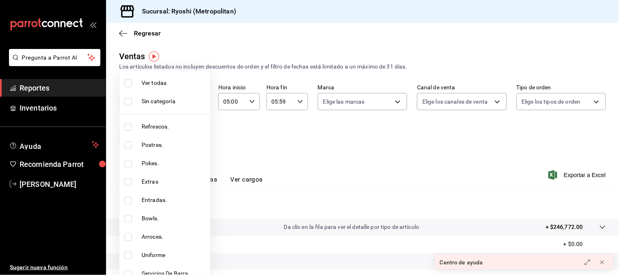
checkbox input "true"
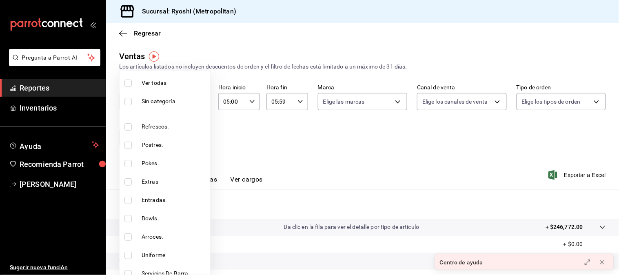
checkbox input "true"
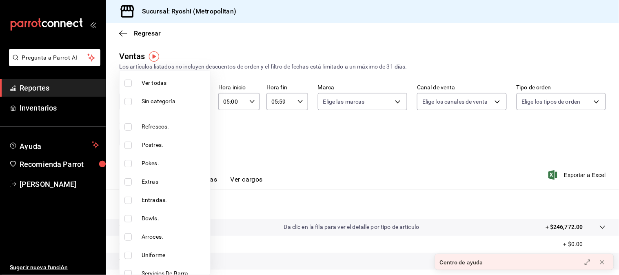
checkbox input "true"
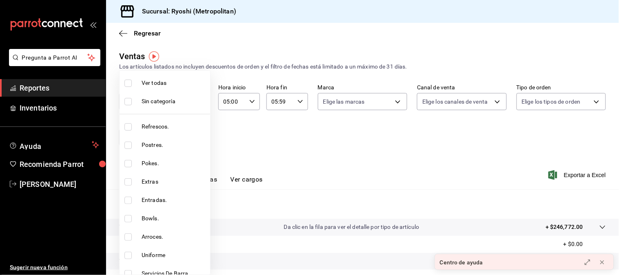
checkbox input "true"
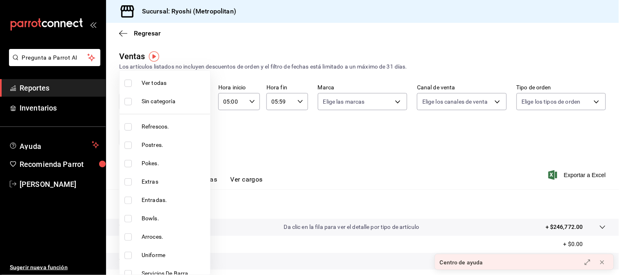
checkbox input "true"
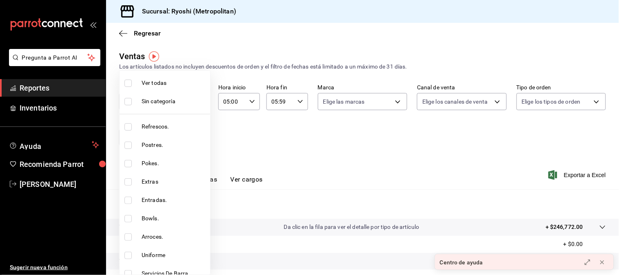
checkbox input "true"
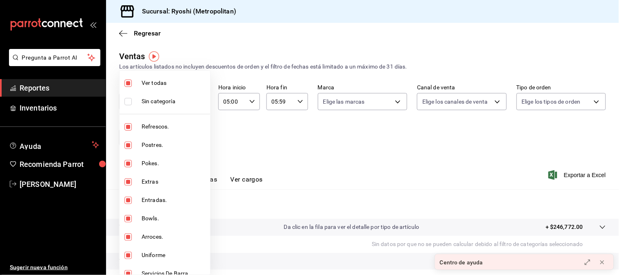
click at [335, 157] on div at bounding box center [309, 137] width 619 height 275
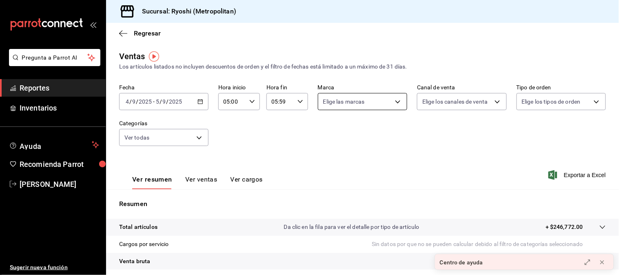
click at [399, 101] on body "Pregunta a Parrot AI Reportes Inventarios Ayuda Recomienda Parrot [PERSON_NAME]…" at bounding box center [309, 137] width 619 height 275
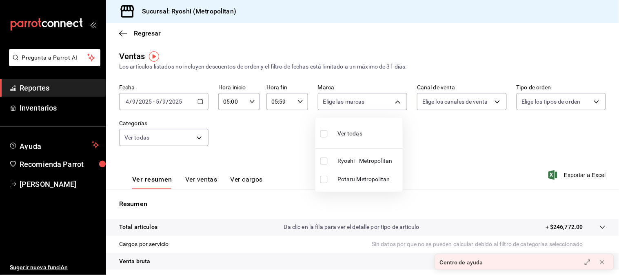
click at [324, 133] on input "checkbox" at bounding box center [323, 133] width 7 height 7
checkbox input "true"
type input "afd8f7e0-6441-4225-b079-3ecb6f1759bb,a0f13850-a6cf-4674-87cd-ec670d2b59b9"
checkbox input "true"
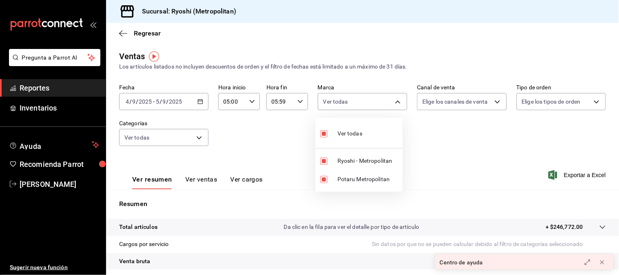
click at [493, 100] on div at bounding box center [309, 137] width 619 height 275
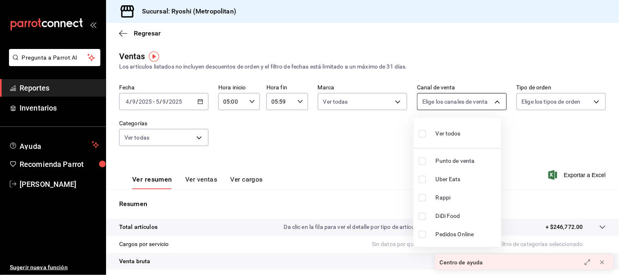
click at [496, 102] on body "Pregunta a Parrot AI Reportes Inventarios Ayuda Recomienda Parrot [PERSON_NAME]…" at bounding box center [309, 137] width 619 height 275
click at [426, 131] on input "checkbox" at bounding box center [422, 133] width 7 height 7
checkbox input "true"
type input "PARROT,UBER_EATS,RAPPI,DIDI_FOOD,ONLINE"
checkbox input "true"
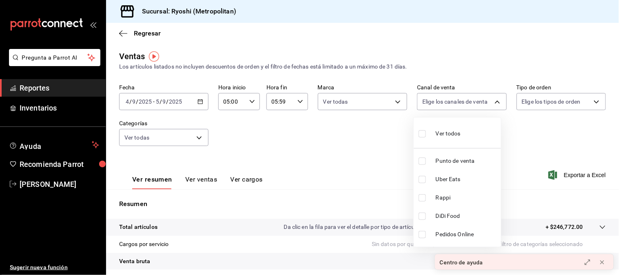
checkbox input "true"
click at [590, 100] on div at bounding box center [309, 137] width 619 height 275
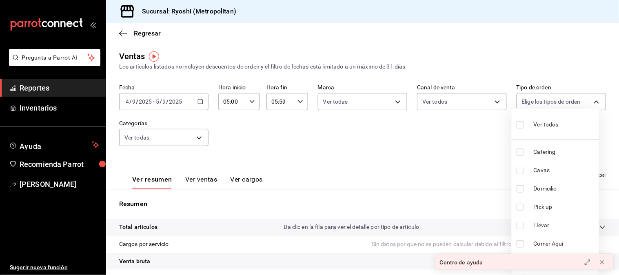
click at [591, 102] on body "Pregunta a Parrot AI Reportes Inventarios Ayuda Recomienda Parrot [PERSON_NAME]…" at bounding box center [309, 137] width 619 height 275
click at [521, 123] on input "checkbox" at bounding box center [520, 124] width 7 height 7
click at [459, 151] on div at bounding box center [309, 137] width 619 height 275
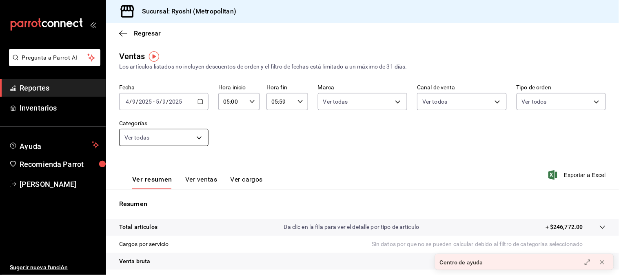
click at [199, 139] on body "Pregunta a Parrot AI Reportes Inventarios Ayuda Recomienda Parrot [PERSON_NAME]…" at bounding box center [309, 137] width 619 height 275
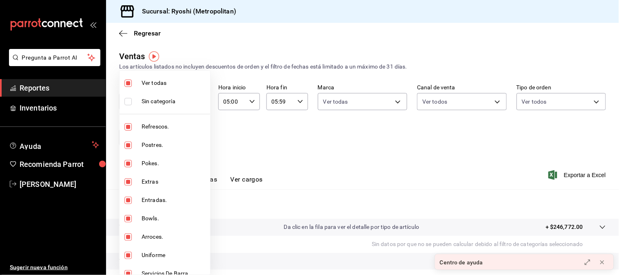
click at [144, 84] on span "Ver todas" at bounding box center [174, 83] width 65 height 9
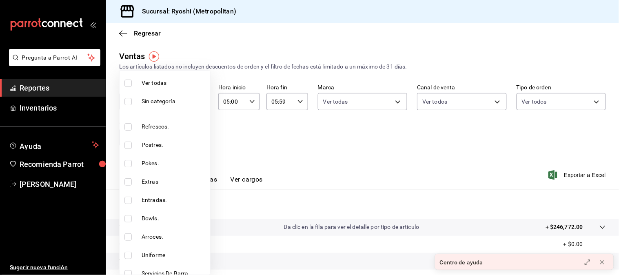
click at [153, 98] on span "Sin categoría" at bounding box center [174, 101] width 65 height 9
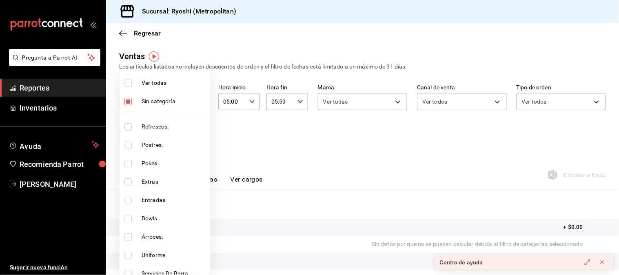
click at [129, 84] on input "checkbox" at bounding box center [127, 83] width 7 height 7
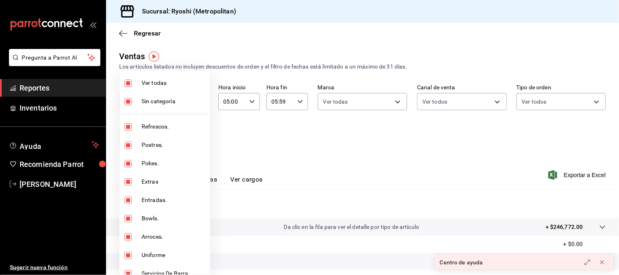
click at [300, 149] on div at bounding box center [309, 137] width 619 height 275
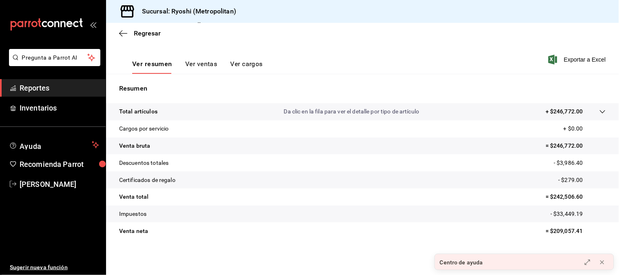
scroll to position [116, 0]
click at [210, 68] on button "Ver ventas" at bounding box center [201, 67] width 32 height 14
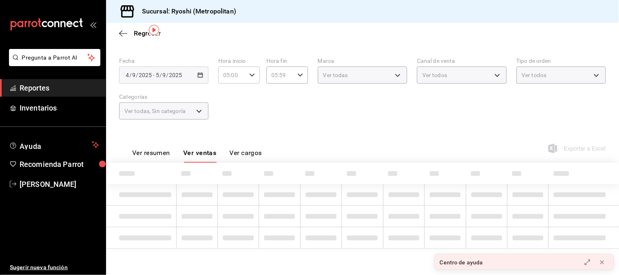
scroll to position [116, 0]
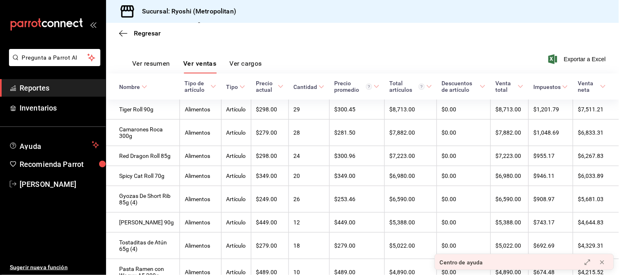
click at [239, 67] on button "Ver cargos" at bounding box center [246, 67] width 33 height 14
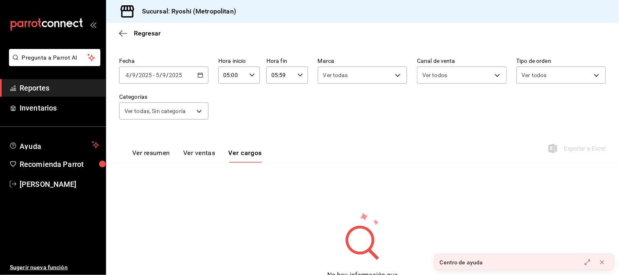
scroll to position [67, 0]
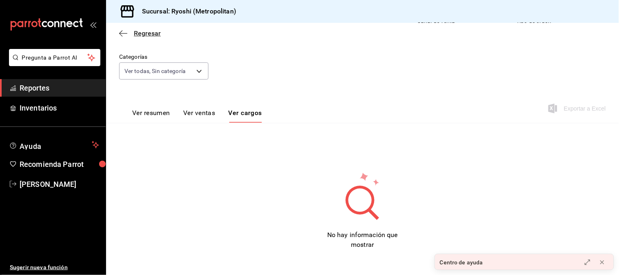
click at [123, 31] on icon "button" at bounding box center [123, 33] width 8 height 7
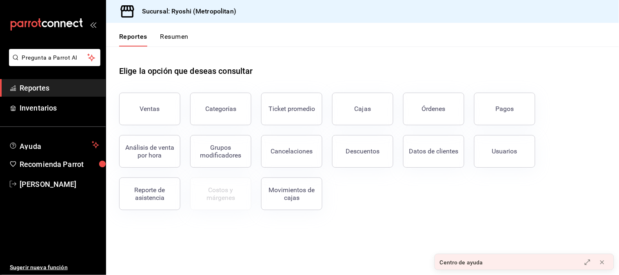
click at [50, 88] on span "Reportes" at bounding box center [60, 87] width 80 height 11
click at [150, 193] on div "Reporte de asistencia" at bounding box center [149, 194] width 51 height 16
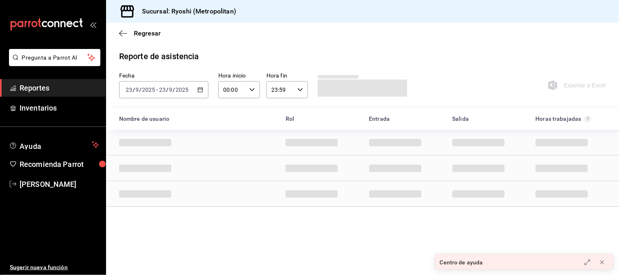
click at [66, 87] on span "Reportes" at bounding box center [60, 87] width 80 height 11
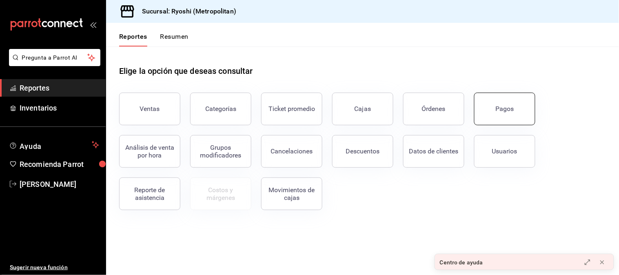
click at [489, 109] on button "Pagos" at bounding box center [504, 109] width 61 height 33
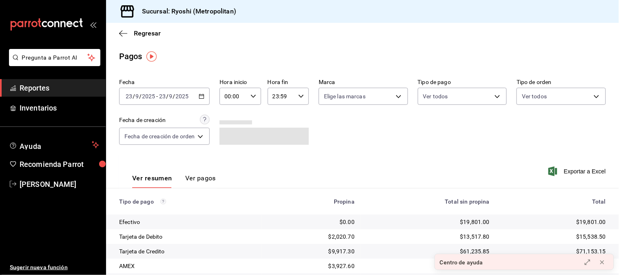
click at [201, 98] on icon "button" at bounding box center [202, 96] width 6 height 6
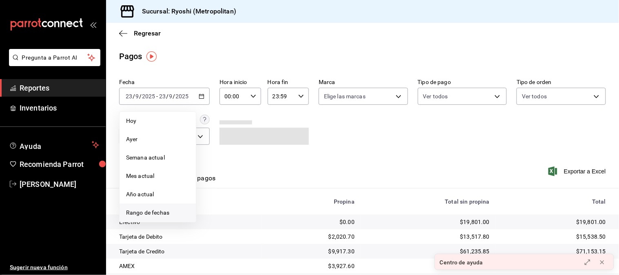
click at [142, 210] on span "Rango de fechas" at bounding box center [157, 213] width 63 height 9
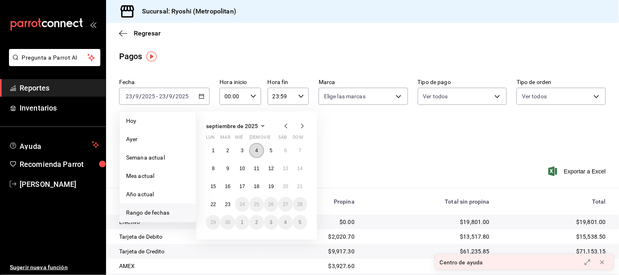
click at [258, 151] on button "4" at bounding box center [256, 150] width 14 height 15
click at [269, 150] on button "5" at bounding box center [271, 150] width 14 height 15
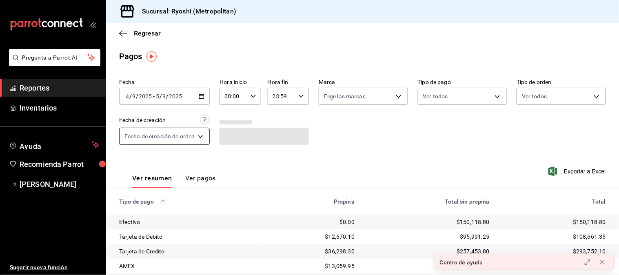
click at [202, 136] on body "Pregunta a Parrot AI Reportes Inventarios Ayuda Recomienda Parrot [PERSON_NAME]…" at bounding box center [309, 137] width 619 height 275
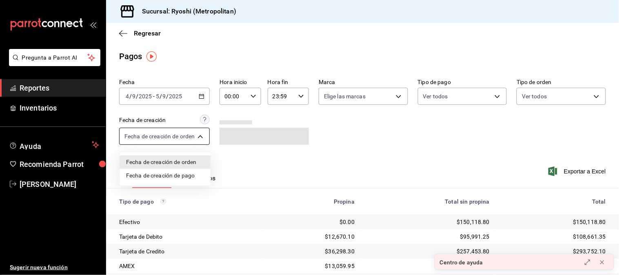
click at [202, 136] on div at bounding box center [309, 137] width 619 height 275
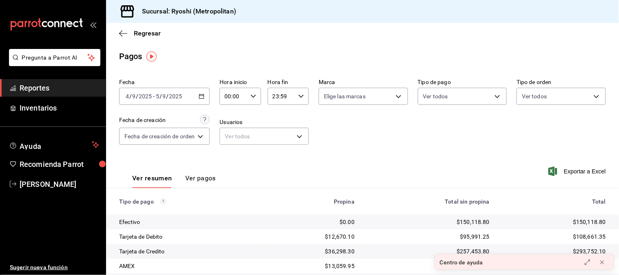
click at [206, 93] on div "[DATE] [DATE] - [DATE] [DATE]" at bounding box center [164, 96] width 91 height 17
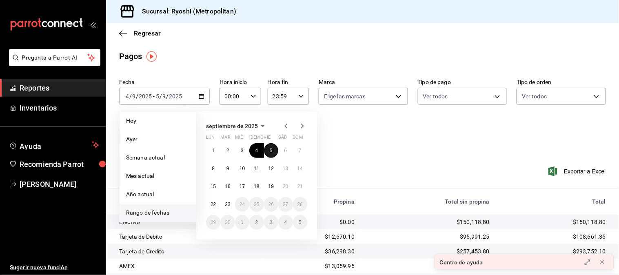
click at [272, 151] on abbr "5" at bounding box center [271, 151] width 3 height 6
click at [285, 150] on abbr "6" at bounding box center [285, 151] width 3 height 6
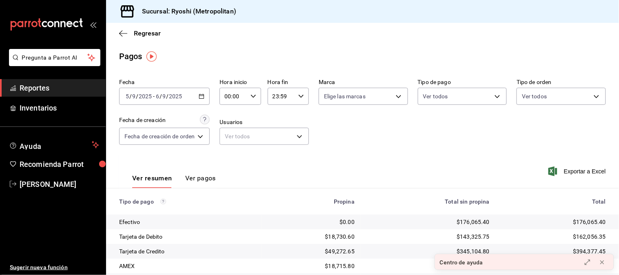
click at [204, 97] on \(Stroke\) "button" at bounding box center [201, 96] width 5 height 4
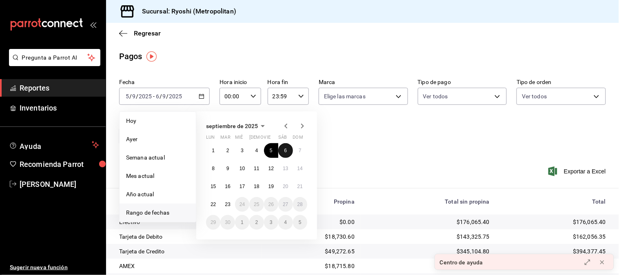
click at [289, 154] on button "6" at bounding box center [285, 150] width 14 height 15
click at [303, 149] on button "7" at bounding box center [300, 150] width 14 height 15
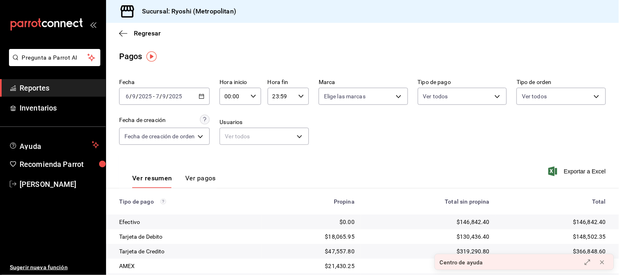
click at [300, 101] on div "23:59 Hora fin" at bounding box center [288, 96] width 41 height 17
click at [277, 124] on span "05" at bounding box center [277, 125] width 7 height 7
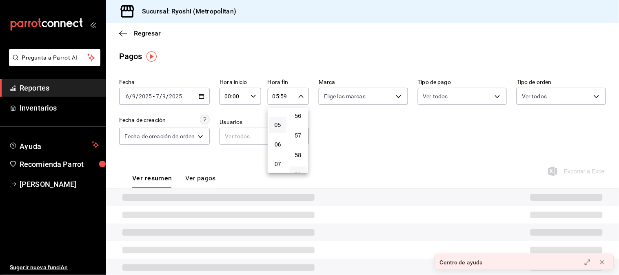
click at [256, 96] on div at bounding box center [309, 137] width 619 height 275
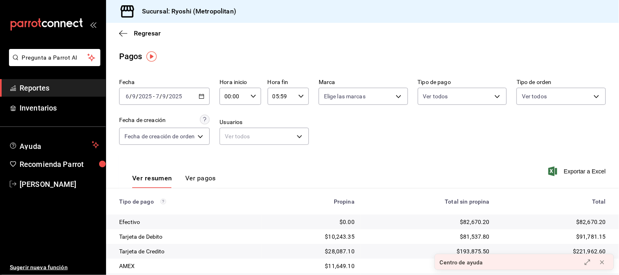
click at [251, 100] on div "00:00 Hora inicio" at bounding box center [240, 96] width 41 height 17
click at [231, 125] on span "05" at bounding box center [230, 125] width 7 height 7
click at [298, 99] on div at bounding box center [309, 137] width 619 height 275
click at [298, 97] on icon "button" at bounding box center [301, 96] width 6 height 6
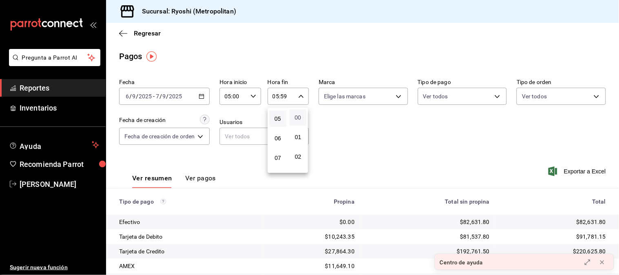
click at [298, 120] on span "00" at bounding box center [298, 117] width 7 height 7
click at [256, 182] on div at bounding box center [309, 137] width 619 height 275
click at [396, 99] on body "Pregunta a Parrot AI Reportes Inventarios Ayuda Recomienda Parrot [PERSON_NAME]…" at bounding box center [309, 137] width 619 height 275
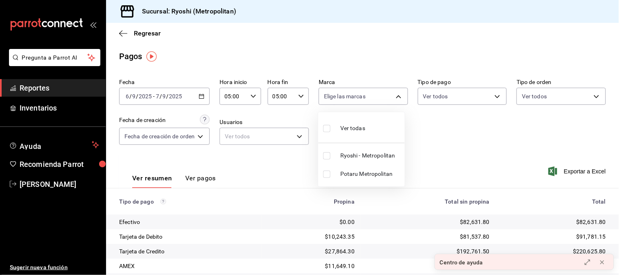
click at [325, 128] on input "checkbox" at bounding box center [326, 128] width 7 height 7
click at [204, 137] on div at bounding box center [309, 137] width 619 height 275
click at [204, 137] on body "Pregunta a Parrot AI Reportes Inventarios Ayuda Recomienda Parrot [PERSON_NAME]…" at bounding box center [309, 137] width 619 height 275
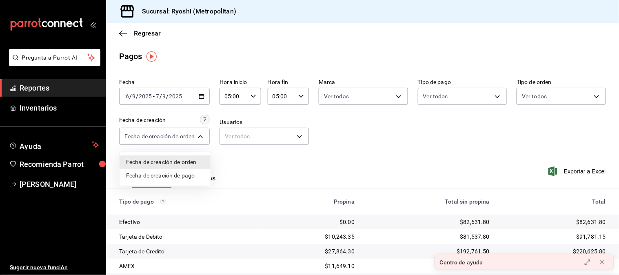
click at [376, 145] on div at bounding box center [309, 137] width 619 height 275
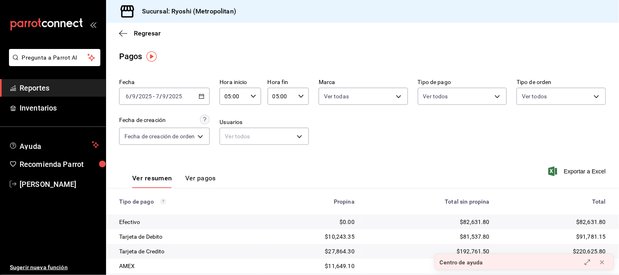
click at [160, 89] on div "[DATE] [DATE] - [DATE] [DATE]" at bounding box center [164, 96] width 91 height 17
click at [86, 83] on span "Reportes" at bounding box center [60, 87] width 80 height 11
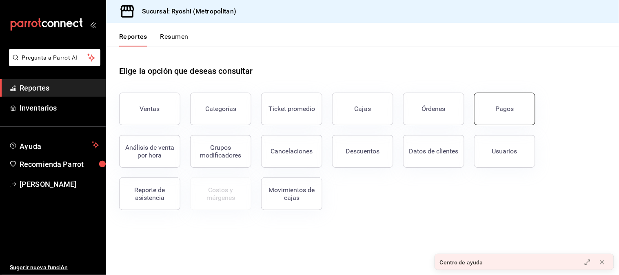
click at [492, 113] on button "Pagos" at bounding box center [504, 109] width 61 height 33
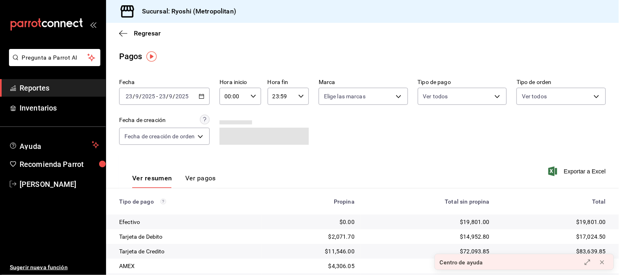
click at [204, 97] on icon "button" at bounding box center [202, 96] width 6 height 6
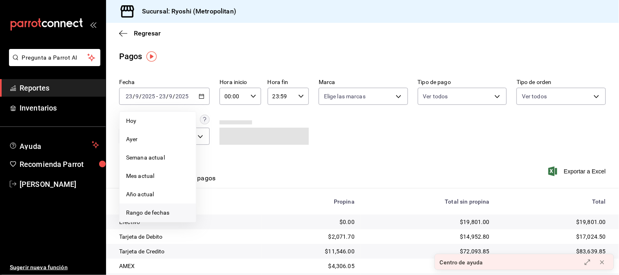
click at [147, 212] on span "Rango de fechas" at bounding box center [157, 213] width 63 height 9
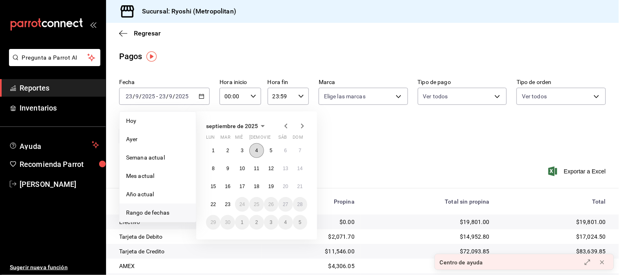
click at [258, 152] on abbr "4" at bounding box center [257, 151] width 3 height 6
click at [272, 151] on abbr "5" at bounding box center [271, 151] width 3 height 6
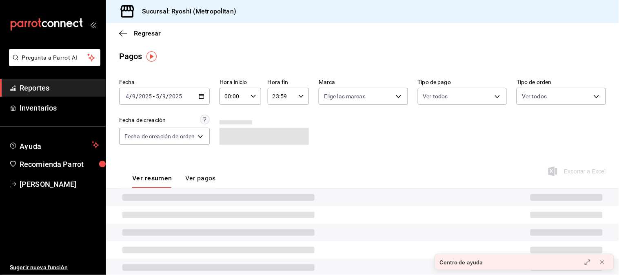
click at [254, 95] on icon "button" at bounding box center [254, 96] width 6 height 6
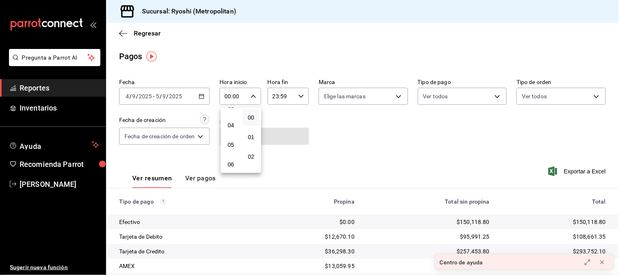
scroll to position [91, 0]
click at [227, 124] on span "05" at bounding box center [230, 125] width 7 height 7
click at [302, 97] on div at bounding box center [309, 137] width 619 height 275
click at [304, 94] on div "23:59 Hora fin" at bounding box center [288, 96] width 41 height 17
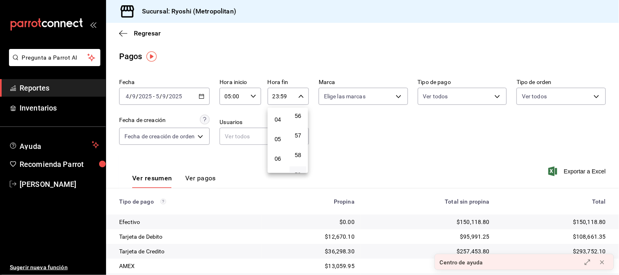
scroll to position [91, 0]
click at [275, 124] on span "05" at bounding box center [277, 125] width 7 height 7
click at [401, 97] on div at bounding box center [309, 137] width 619 height 275
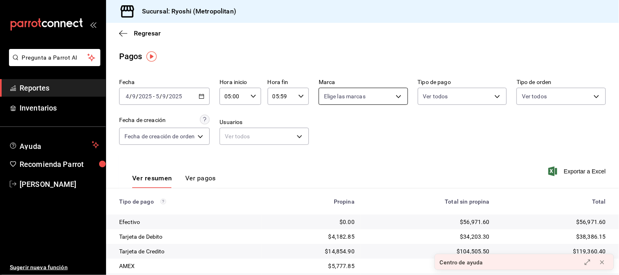
click at [395, 96] on body "Pregunta a Parrot AI Reportes Inventarios Ayuda Recomienda Parrot [PERSON_NAME]…" at bounding box center [309, 137] width 619 height 275
click at [373, 122] on li "Ver todas" at bounding box center [361, 128] width 87 height 24
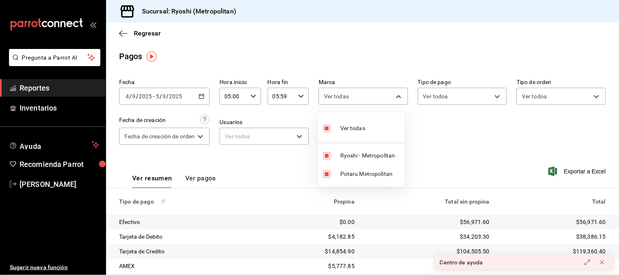
click at [493, 97] on div at bounding box center [309, 137] width 619 height 275
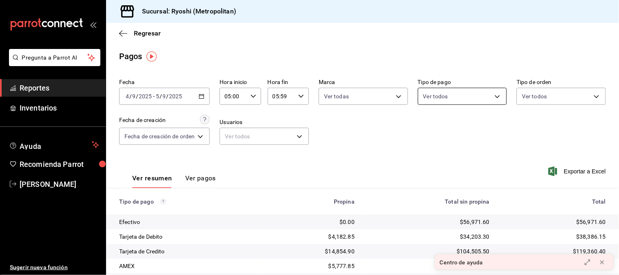
click at [492, 97] on body "Pregunta a Parrot AI Reportes Inventarios Ayuda Recomienda Parrot [PERSON_NAME]…" at bounding box center [309, 137] width 619 height 275
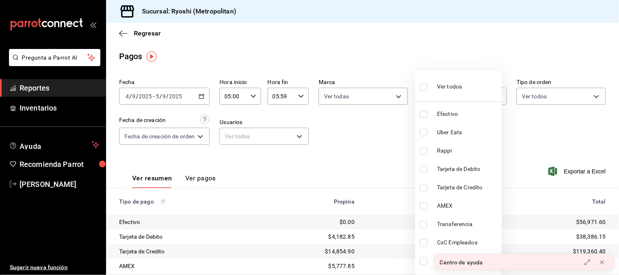
click at [422, 87] on input "checkbox" at bounding box center [423, 86] width 7 height 7
click at [589, 96] on div at bounding box center [309, 137] width 619 height 275
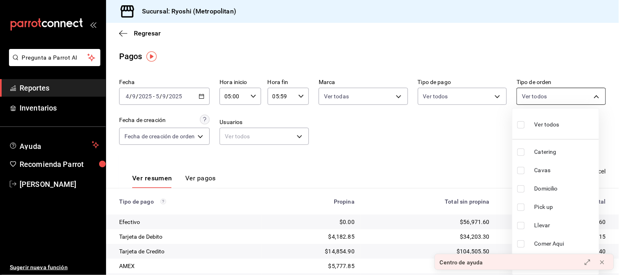
click at [589, 96] on body "Pregunta a Parrot AI Reportes Inventarios Ayuda Recomienda Parrot [PERSON_NAME]…" at bounding box center [309, 137] width 619 height 275
click at [520, 123] on input "checkbox" at bounding box center [521, 124] width 7 height 7
click at [418, 150] on div at bounding box center [309, 137] width 619 height 275
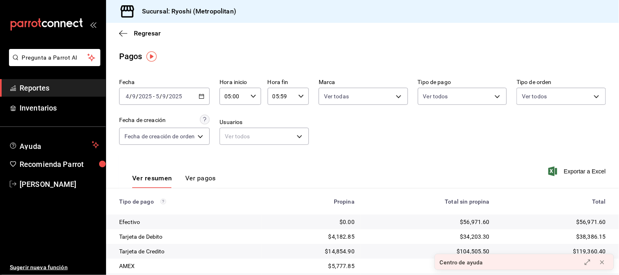
click at [203, 94] on icon "button" at bounding box center [202, 96] width 6 height 6
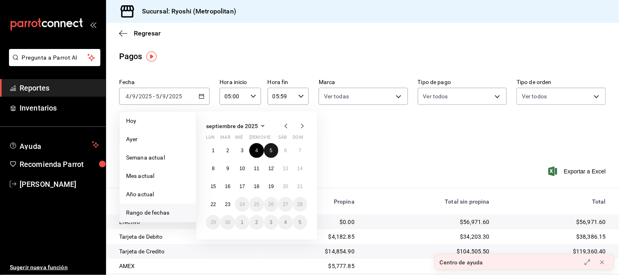
click at [269, 151] on button "5" at bounding box center [271, 150] width 14 height 15
click at [284, 151] on abbr "6" at bounding box center [285, 151] width 3 height 6
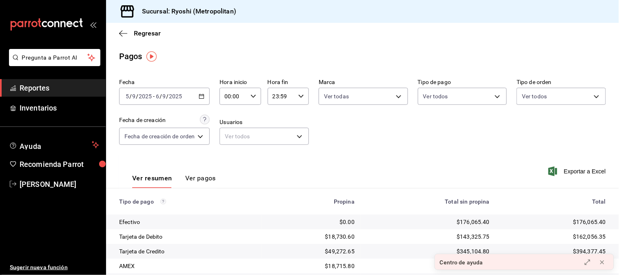
click at [253, 94] on icon "button" at bounding box center [254, 96] width 6 height 6
click at [234, 125] on span "05" at bounding box center [230, 125] width 7 height 7
click at [303, 98] on div at bounding box center [309, 137] width 619 height 275
click at [298, 97] on icon "button" at bounding box center [301, 96] width 6 height 6
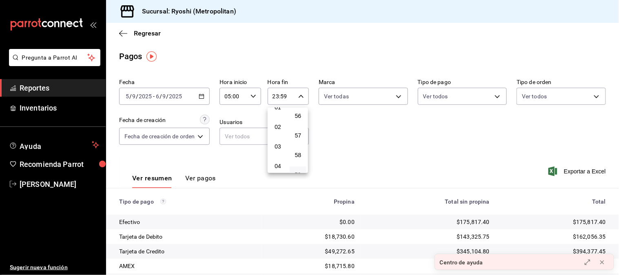
scroll to position [45, 0]
click at [280, 167] on span "05" at bounding box center [277, 170] width 7 height 7
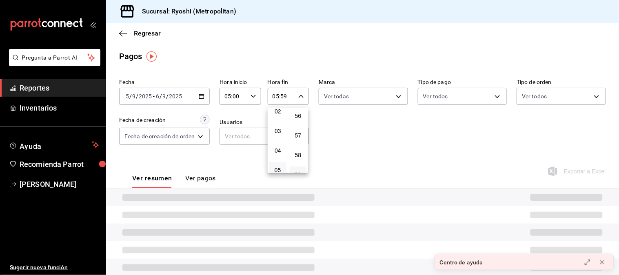
click at [350, 97] on div at bounding box center [309, 137] width 619 height 275
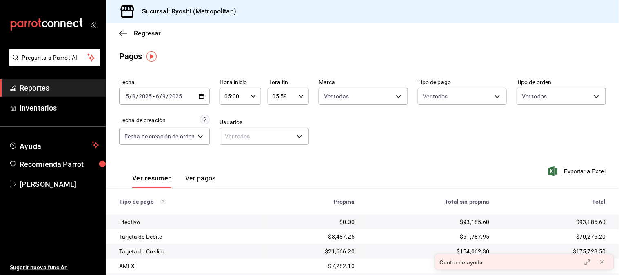
click at [350, 97] on body "Pregunta a Parrot AI Reportes Inventarios Ayuda Recomienda Parrot [PERSON_NAME]…" at bounding box center [309, 137] width 619 height 275
click at [432, 113] on div at bounding box center [309, 137] width 619 height 275
click at [204, 99] on icon "button" at bounding box center [202, 96] width 6 height 6
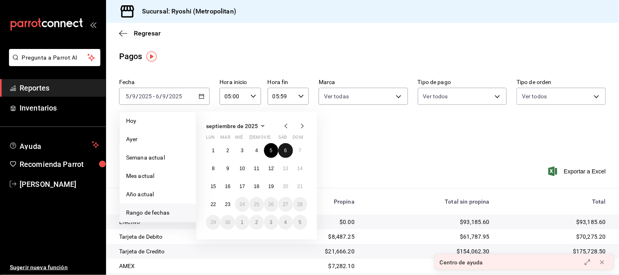
click at [287, 152] on button "6" at bounding box center [285, 150] width 14 height 15
click at [299, 149] on abbr "7" at bounding box center [300, 151] width 3 height 6
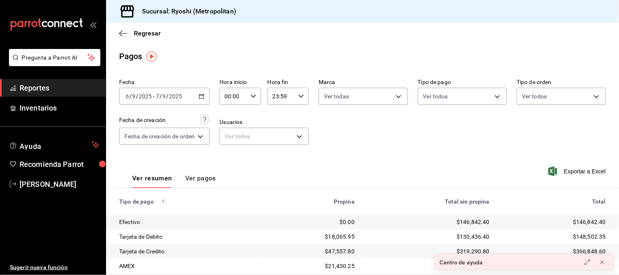
click at [256, 96] on icon "button" at bounding box center [254, 96] width 6 height 6
click at [234, 123] on span "05" at bounding box center [230, 125] width 7 height 7
click at [300, 96] on div at bounding box center [309, 137] width 619 height 275
click at [296, 99] on div "23:59 Hora fin" at bounding box center [288, 96] width 41 height 17
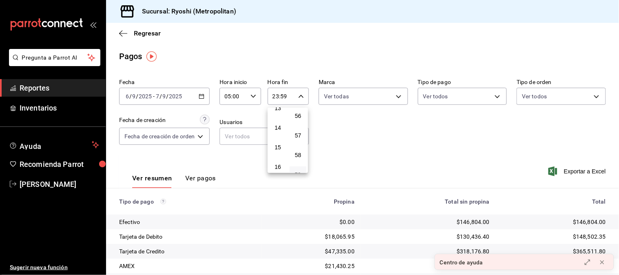
scroll to position [83, 0]
click at [282, 131] on button "05" at bounding box center [277, 132] width 17 height 16
click at [365, 149] on div at bounding box center [309, 137] width 619 height 275
click at [204, 97] on \(Stroke\) "button" at bounding box center [201, 96] width 5 height 4
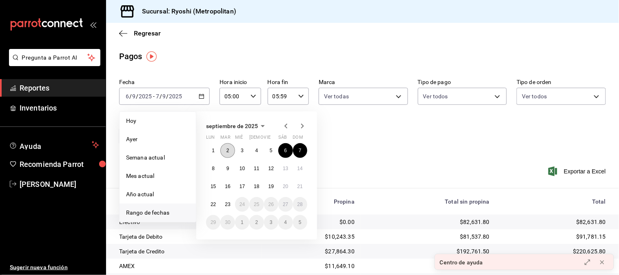
click at [227, 149] on abbr "2" at bounding box center [228, 151] width 3 height 6
click at [240, 149] on button "3" at bounding box center [242, 150] width 14 height 15
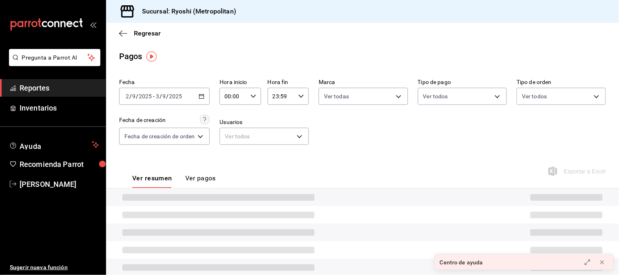
click at [253, 97] on \(Stroke\) "button" at bounding box center [253, 96] width 5 height 3
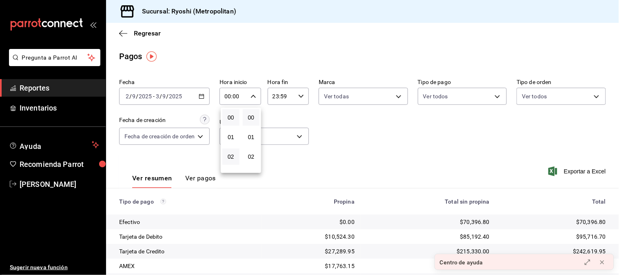
scroll to position [45, 0]
click at [233, 167] on span "05" at bounding box center [230, 170] width 7 height 7
click at [302, 96] on div at bounding box center [309, 137] width 619 height 275
click at [302, 96] on \(Stroke\) "button" at bounding box center [301, 96] width 5 height 3
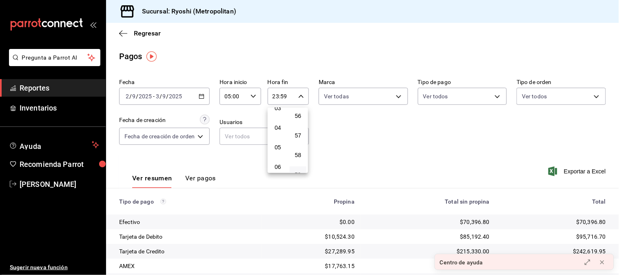
scroll to position [83, 0]
click at [277, 131] on span "05" at bounding box center [277, 132] width 7 height 7
click at [362, 158] on div at bounding box center [309, 137] width 619 height 275
click at [202, 98] on icon "button" at bounding box center [202, 96] width 6 height 6
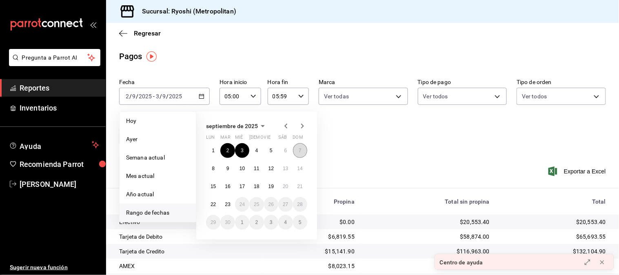
click at [302, 153] on button "7" at bounding box center [300, 150] width 14 height 15
click at [213, 169] on abbr "8" at bounding box center [213, 169] width 3 height 6
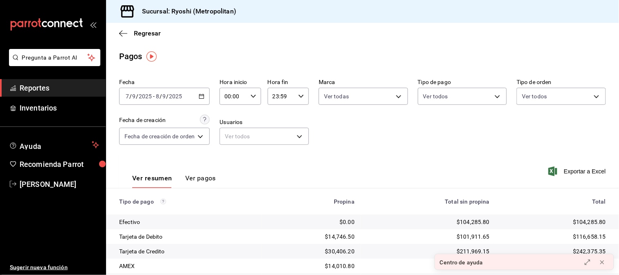
click at [256, 96] on icon "button" at bounding box center [254, 96] width 6 height 6
click at [230, 169] on span "05" at bounding box center [230, 170] width 7 height 7
drag, startPoint x: 271, startPoint y: 118, endPoint x: 279, endPoint y: 116, distance: 8.4
click at [271, 118] on div at bounding box center [309, 137] width 619 height 275
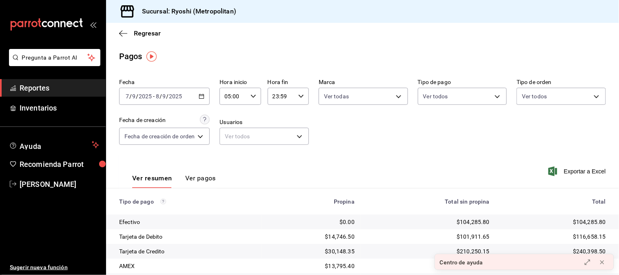
click at [299, 96] on \(Stroke\) "button" at bounding box center [301, 96] width 5 height 3
click at [278, 131] on span "05" at bounding box center [277, 132] width 7 height 7
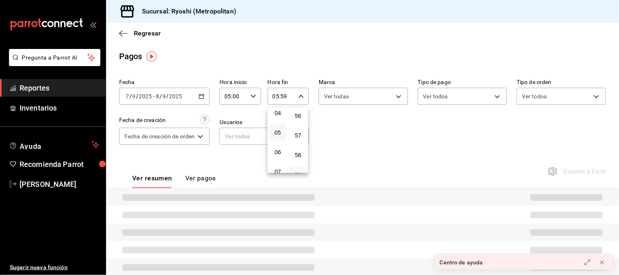
click at [311, 119] on div at bounding box center [309, 137] width 619 height 275
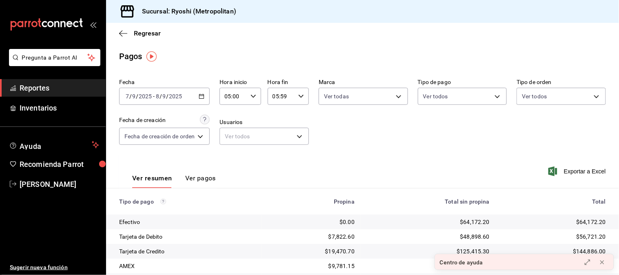
click at [206, 92] on div "[DATE] [DATE] - [DATE] [DATE]" at bounding box center [164, 96] width 91 height 17
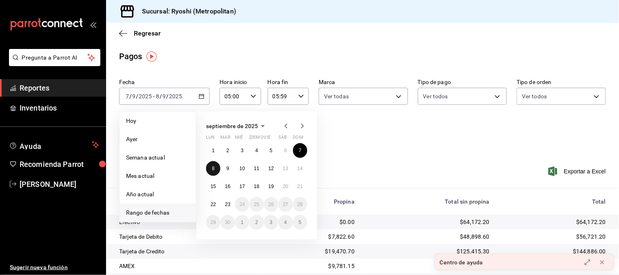
click at [218, 170] on button "8" at bounding box center [213, 168] width 14 height 15
click at [225, 169] on button "9" at bounding box center [227, 168] width 14 height 15
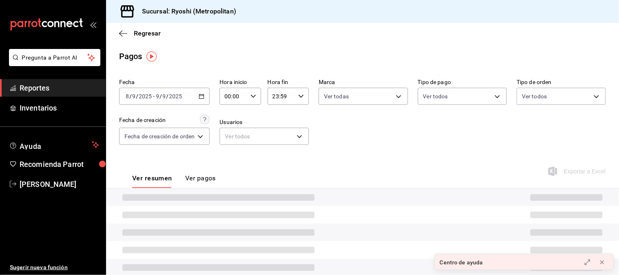
click at [253, 99] on icon "button" at bounding box center [254, 96] width 6 height 6
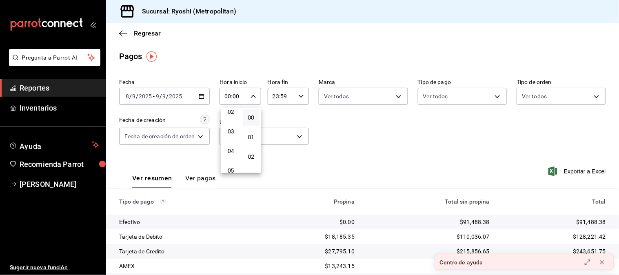
scroll to position [45, 0]
click at [233, 168] on span "05" at bounding box center [230, 170] width 7 height 7
click at [301, 97] on div at bounding box center [309, 137] width 619 height 275
click at [296, 97] on div "23:59 Hora fin" at bounding box center [288, 96] width 41 height 17
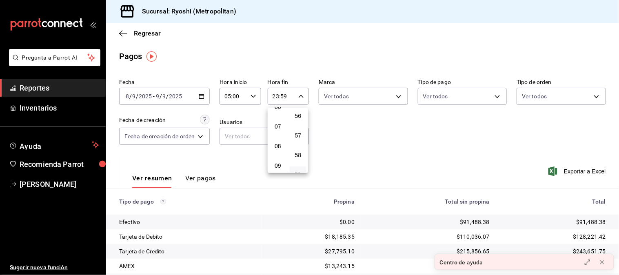
scroll to position [83, 0]
click at [278, 130] on span "05" at bounding box center [277, 132] width 7 height 7
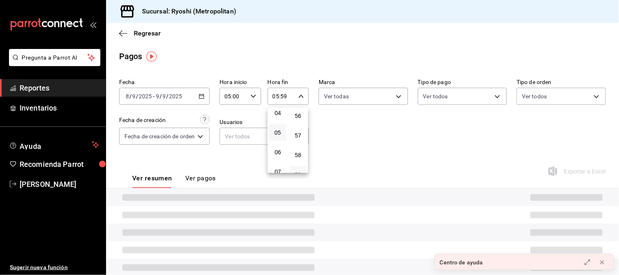
click at [324, 119] on div at bounding box center [309, 137] width 619 height 275
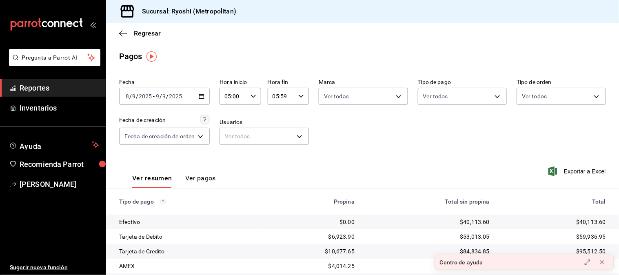
click at [199, 97] on icon "button" at bounding box center [202, 96] width 6 height 6
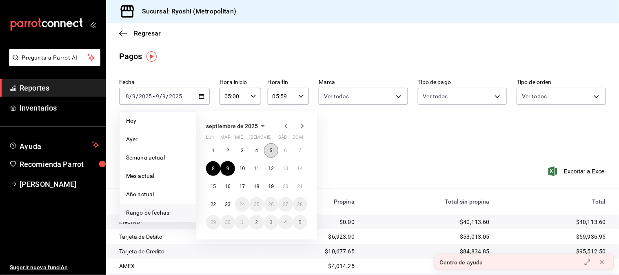
click at [268, 151] on button "5" at bounding box center [271, 150] width 14 height 15
click at [282, 151] on button "6" at bounding box center [285, 150] width 14 height 15
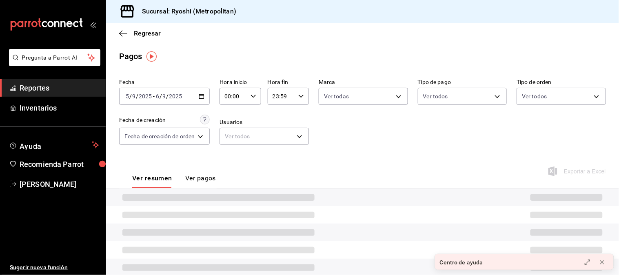
click at [258, 96] on div "00:00 Hora inicio" at bounding box center [240, 96] width 41 height 17
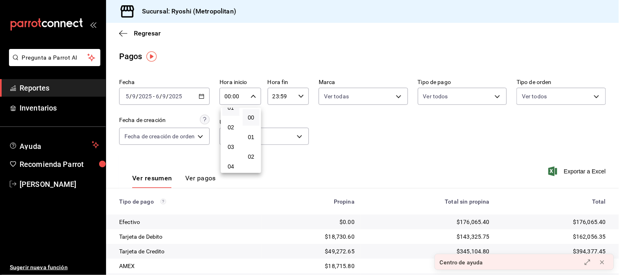
scroll to position [45, 0]
click at [233, 167] on span "05" at bounding box center [230, 170] width 7 height 7
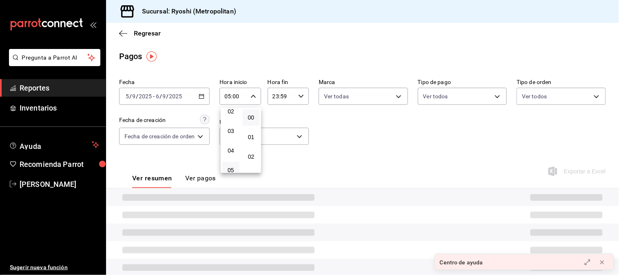
click at [311, 124] on div at bounding box center [309, 137] width 619 height 275
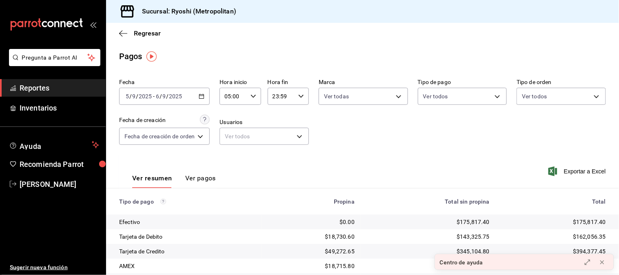
click at [300, 97] on \(Stroke\) "button" at bounding box center [301, 96] width 5 height 3
click at [276, 129] on span "05" at bounding box center [277, 132] width 7 height 7
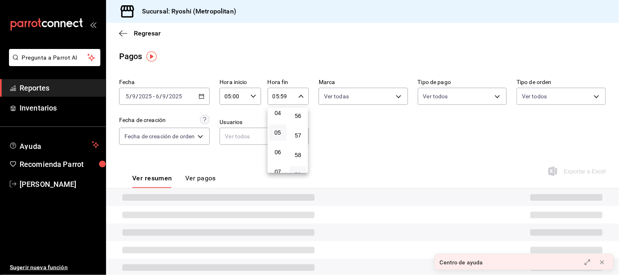
click at [316, 125] on div at bounding box center [309, 137] width 619 height 275
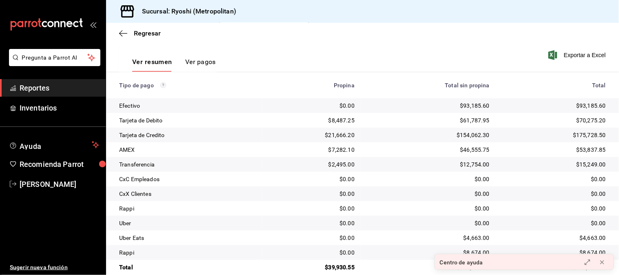
scroll to position [129, 0]
